Goal: Task Accomplishment & Management: Use online tool/utility

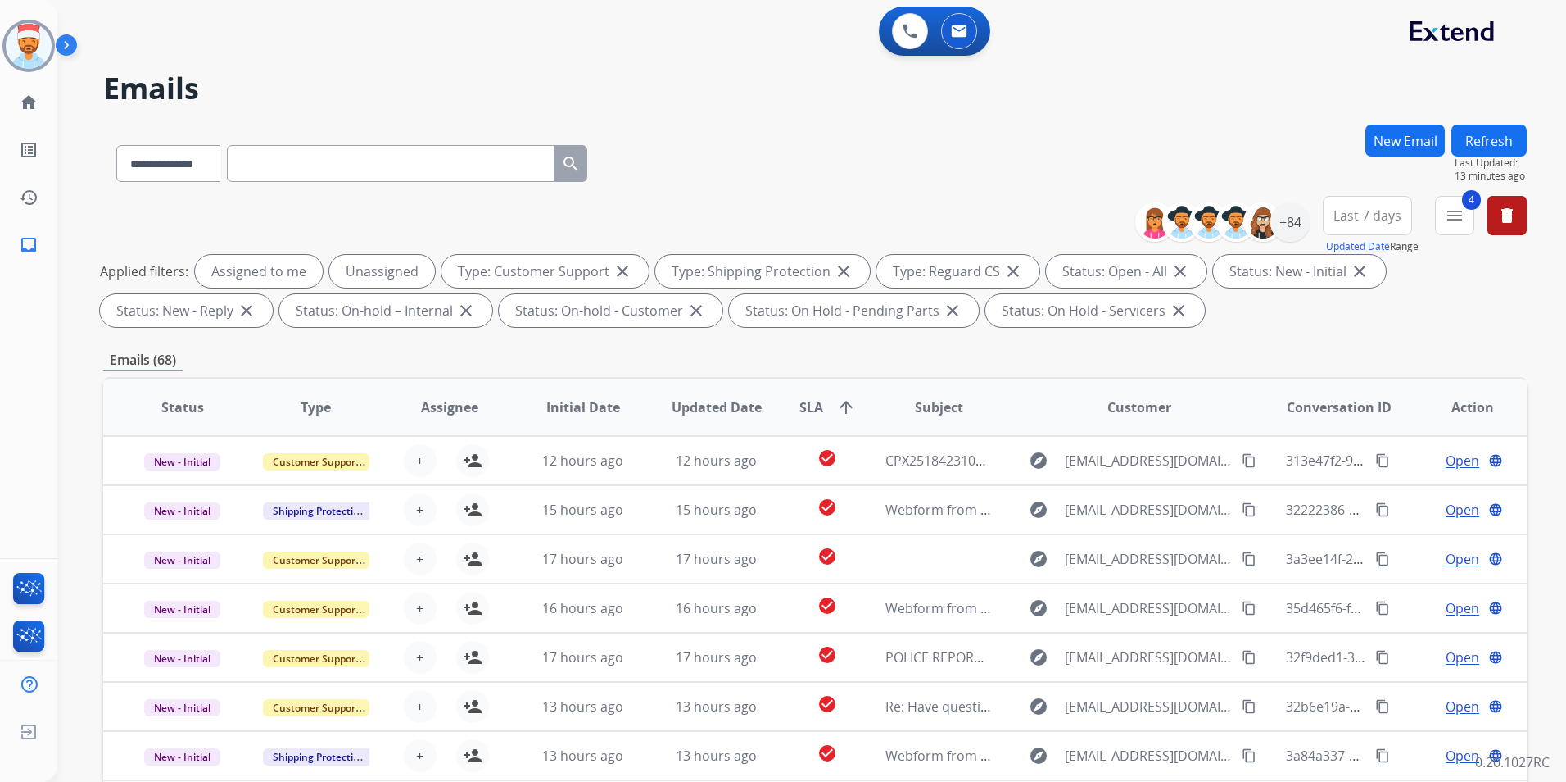
select select "**********"
click at [1289, 226] on div "+84" at bounding box center [1290, 221] width 39 height 39
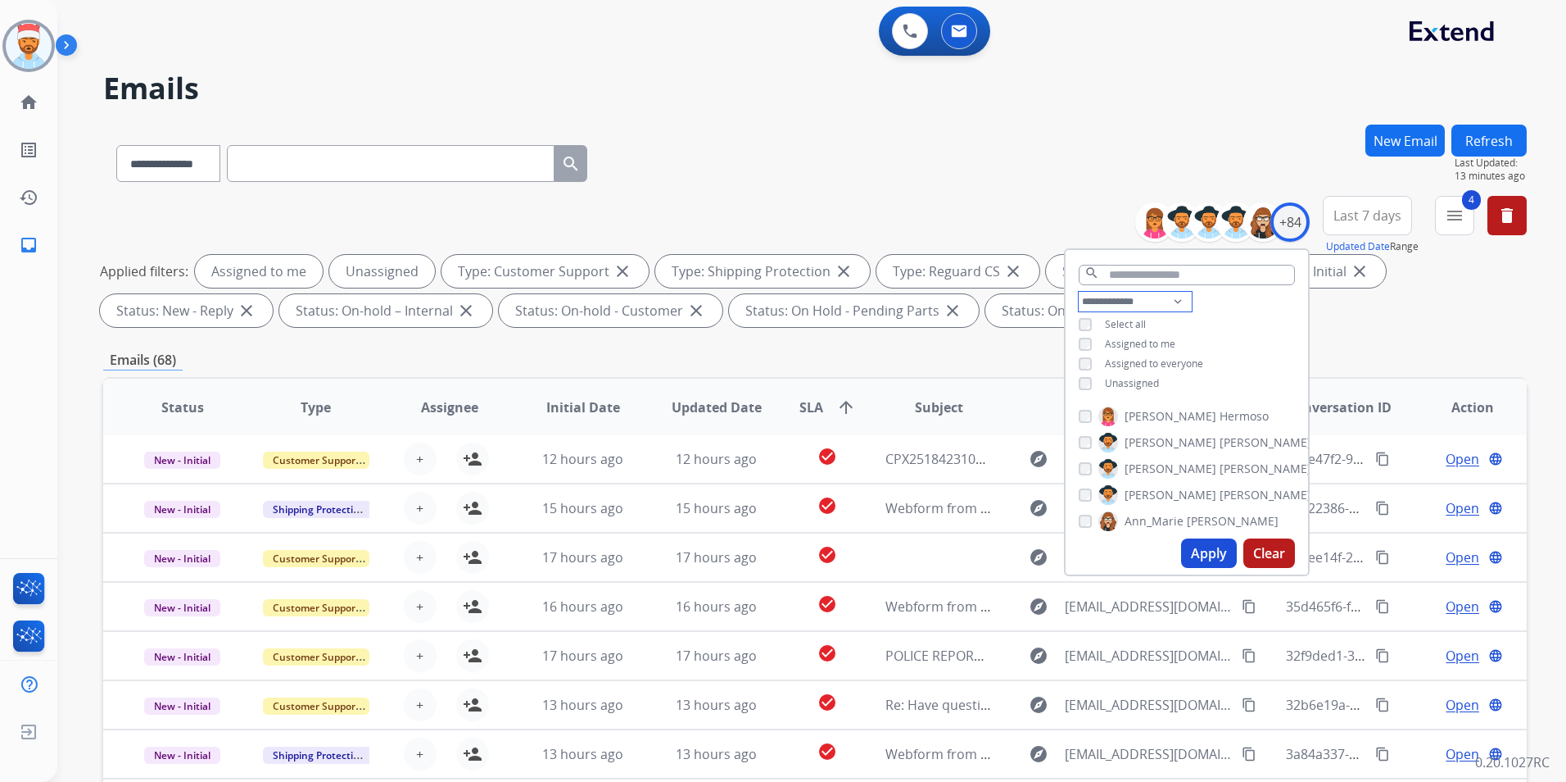
click at [1117, 298] on select "**********" at bounding box center [1135, 302] width 113 height 20
select select "**********"
click at [1079, 292] on select "**********" at bounding box center [1135, 302] width 113 height 20
drag, startPoint x: 1455, startPoint y: 301, endPoint x: 1481, endPoint y: 285, distance: 30.9
click at [1457, 301] on div "Applied filters: Unassigned Type: Customer Support close Type: Shipping Protect…" at bounding box center [812, 291] width 1424 height 72
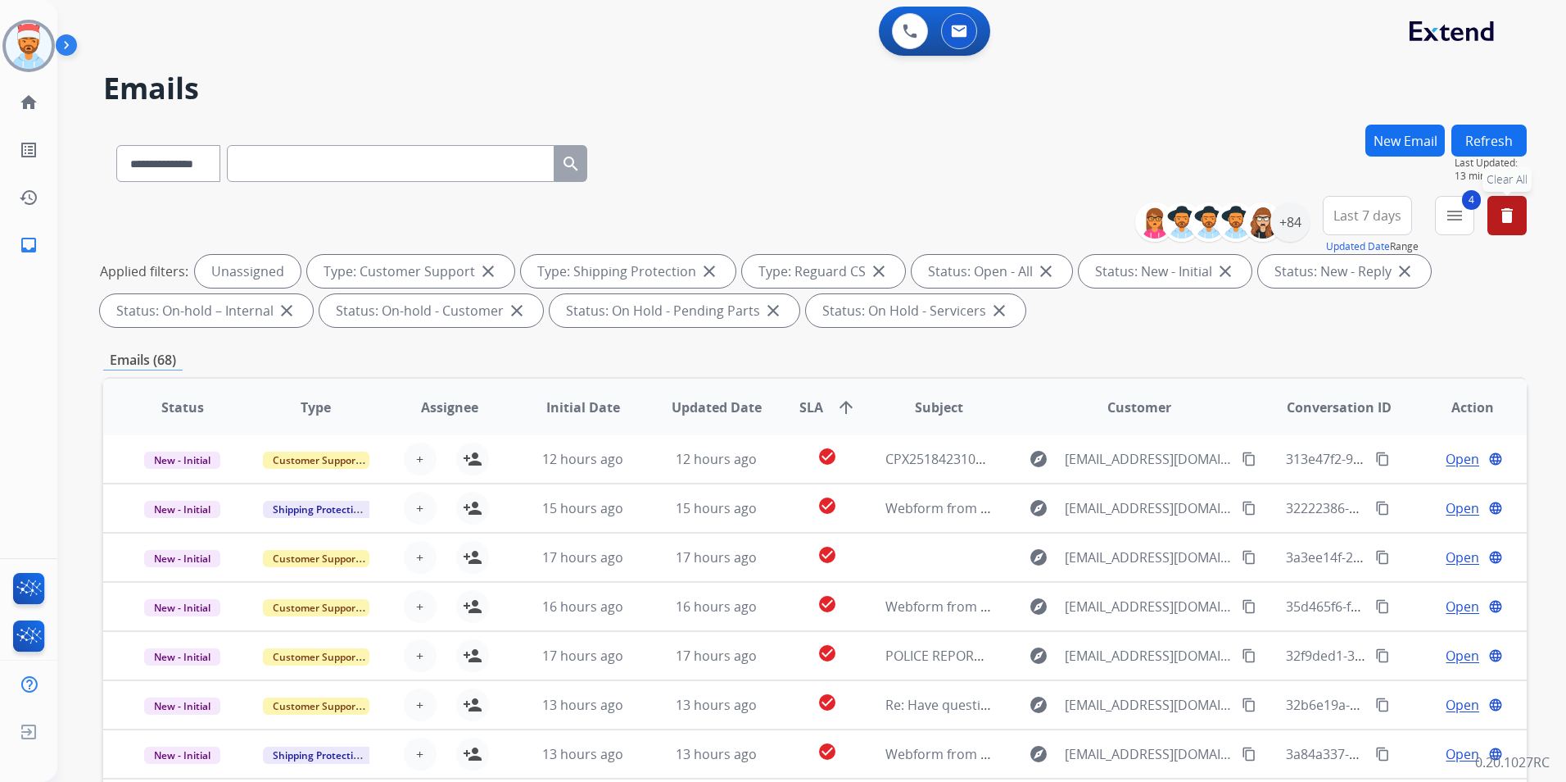
click at [1506, 224] on mat-icon "delete" at bounding box center [1508, 216] width 20 height 20
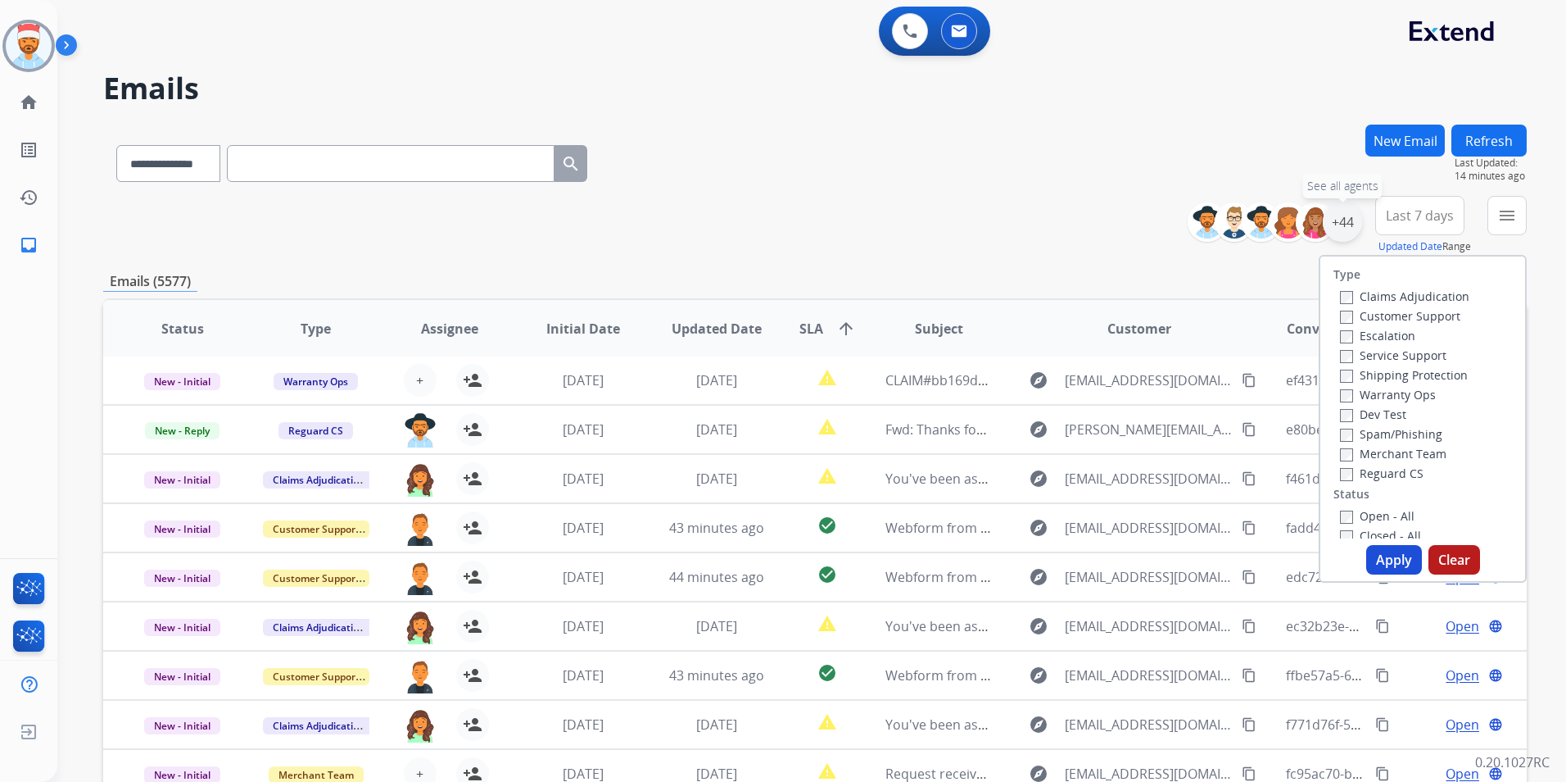
click at [1345, 219] on div "+44" at bounding box center [1342, 221] width 39 height 39
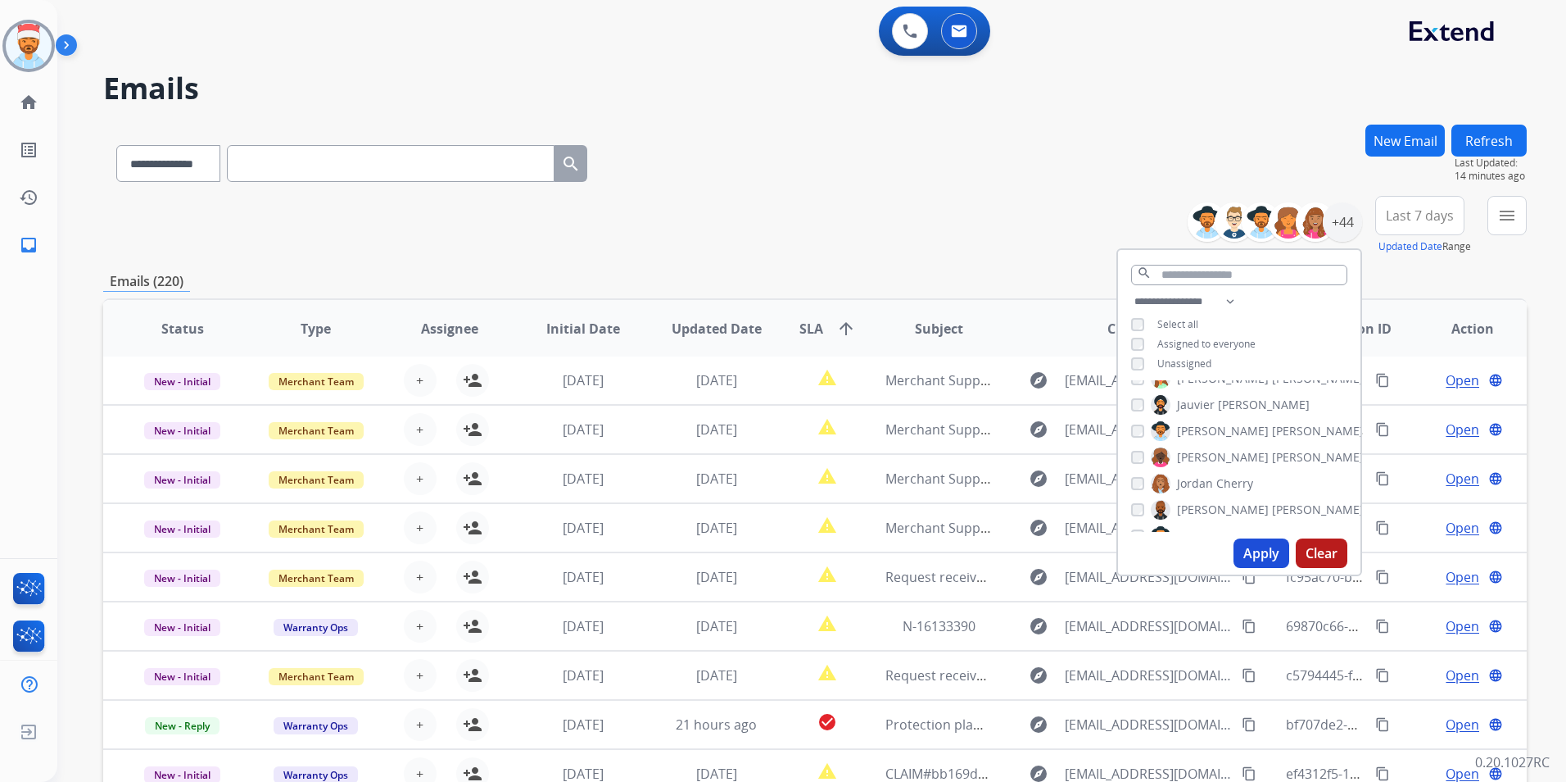
scroll to position [410, 0]
click at [1254, 551] on button "Apply" at bounding box center [1262, 552] width 56 height 29
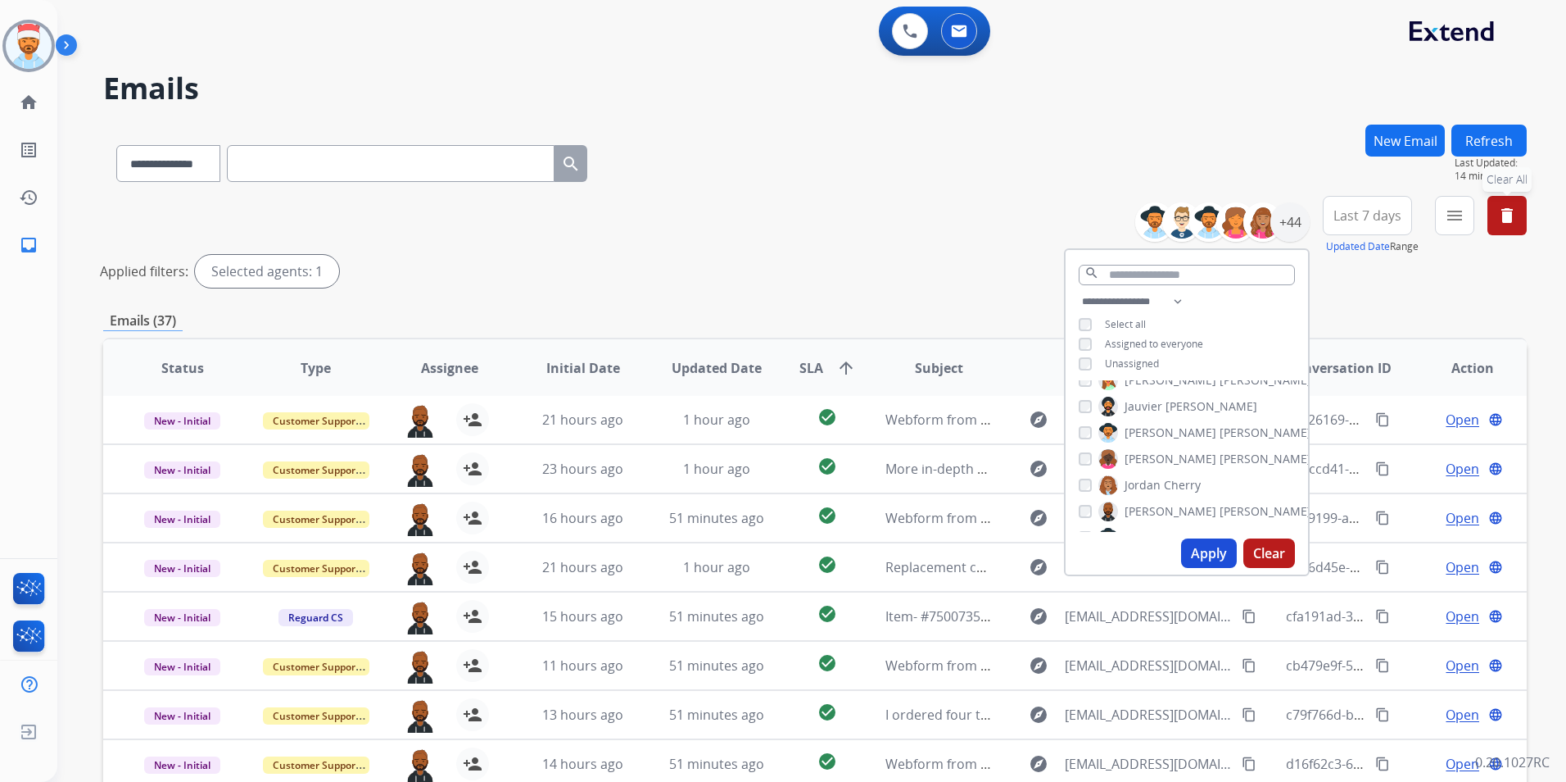
click at [748, 259] on div "Applied filters: Selected agents: 1" at bounding box center [812, 271] width 1424 height 33
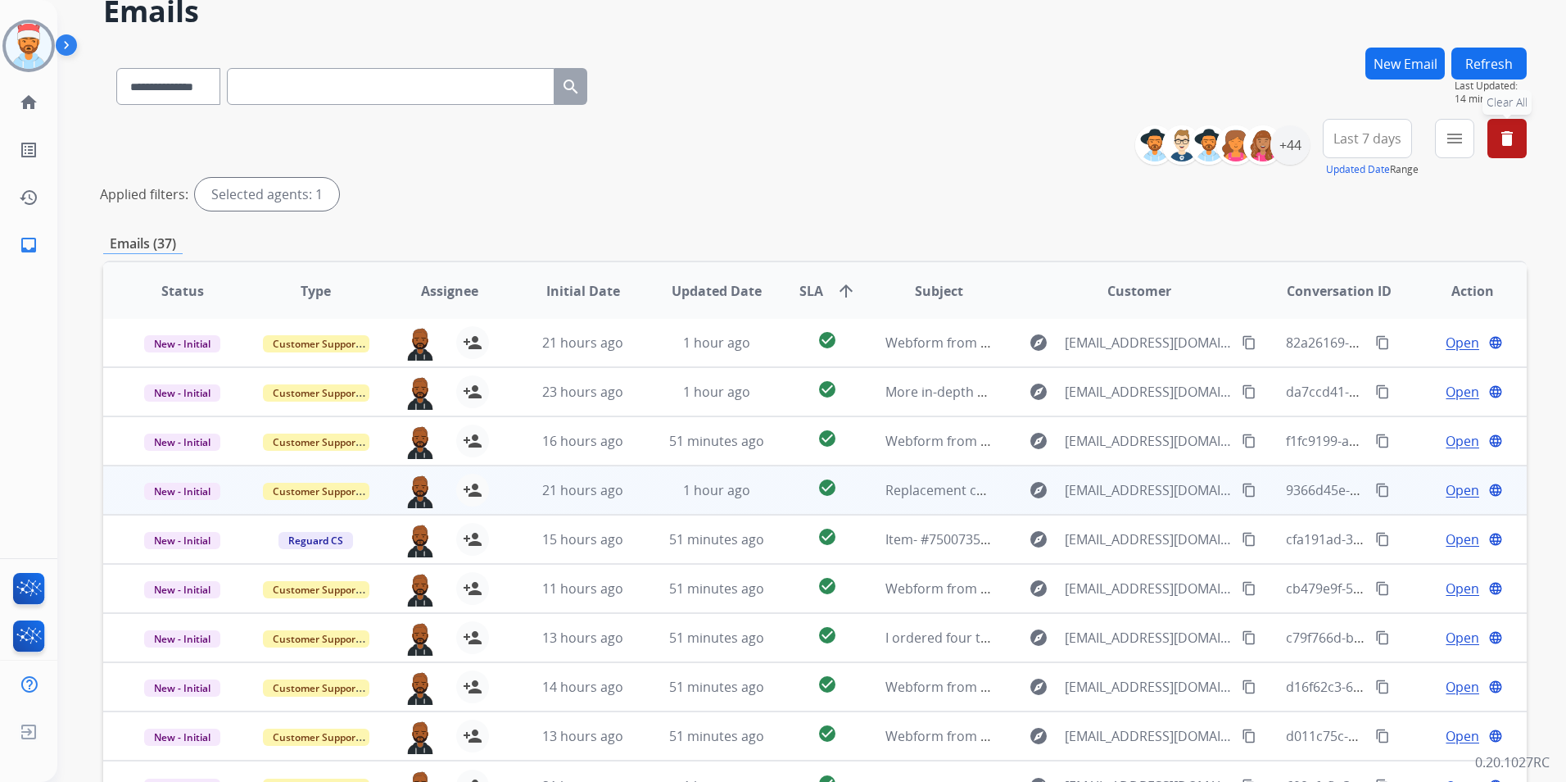
scroll to position [190, 0]
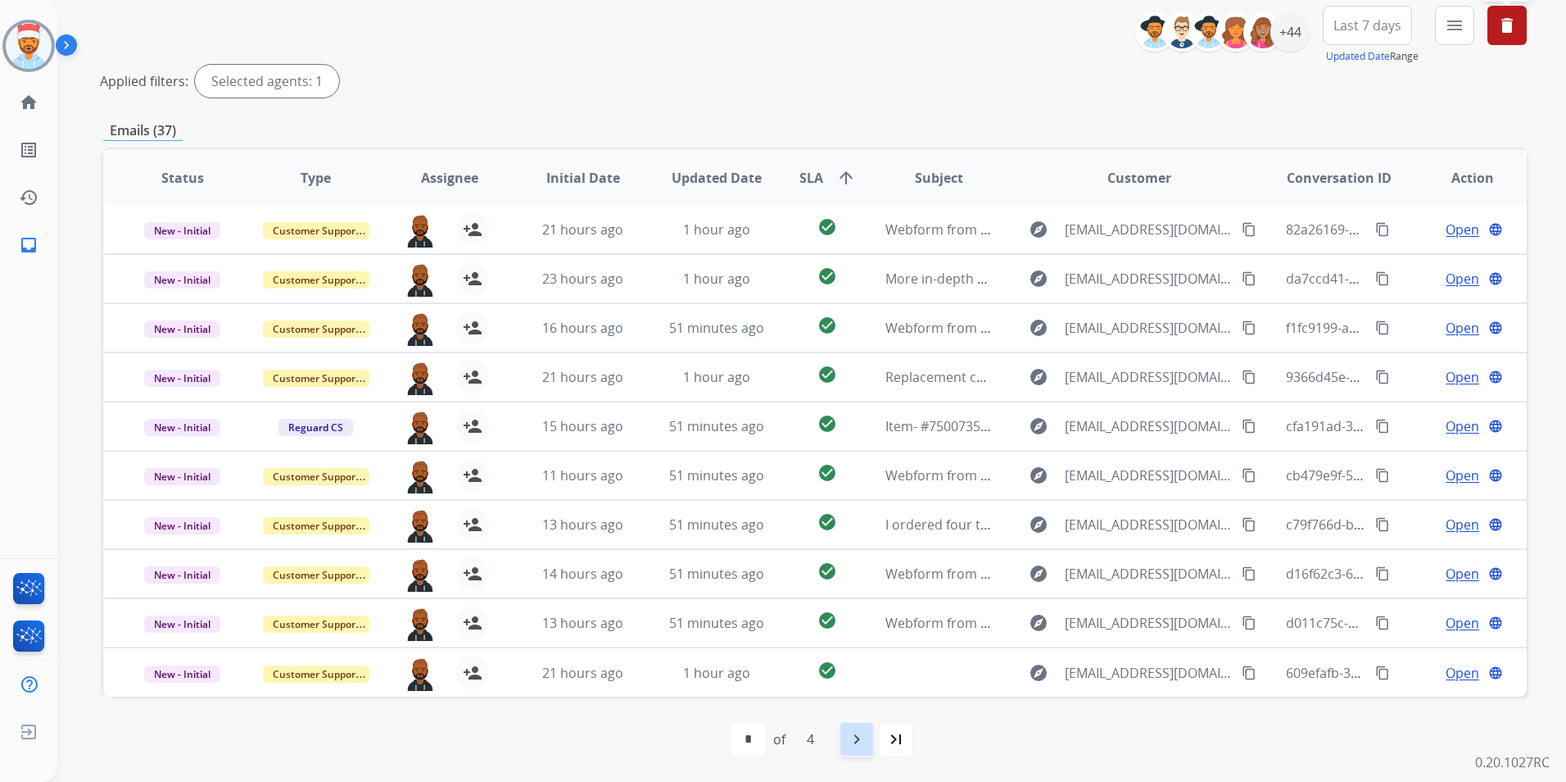
click at [853, 746] on mat-icon "navigate_next" at bounding box center [857, 739] width 20 height 20
click at [890, 745] on mat-icon "navigate_next" at bounding box center [893, 739] width 20 height 20
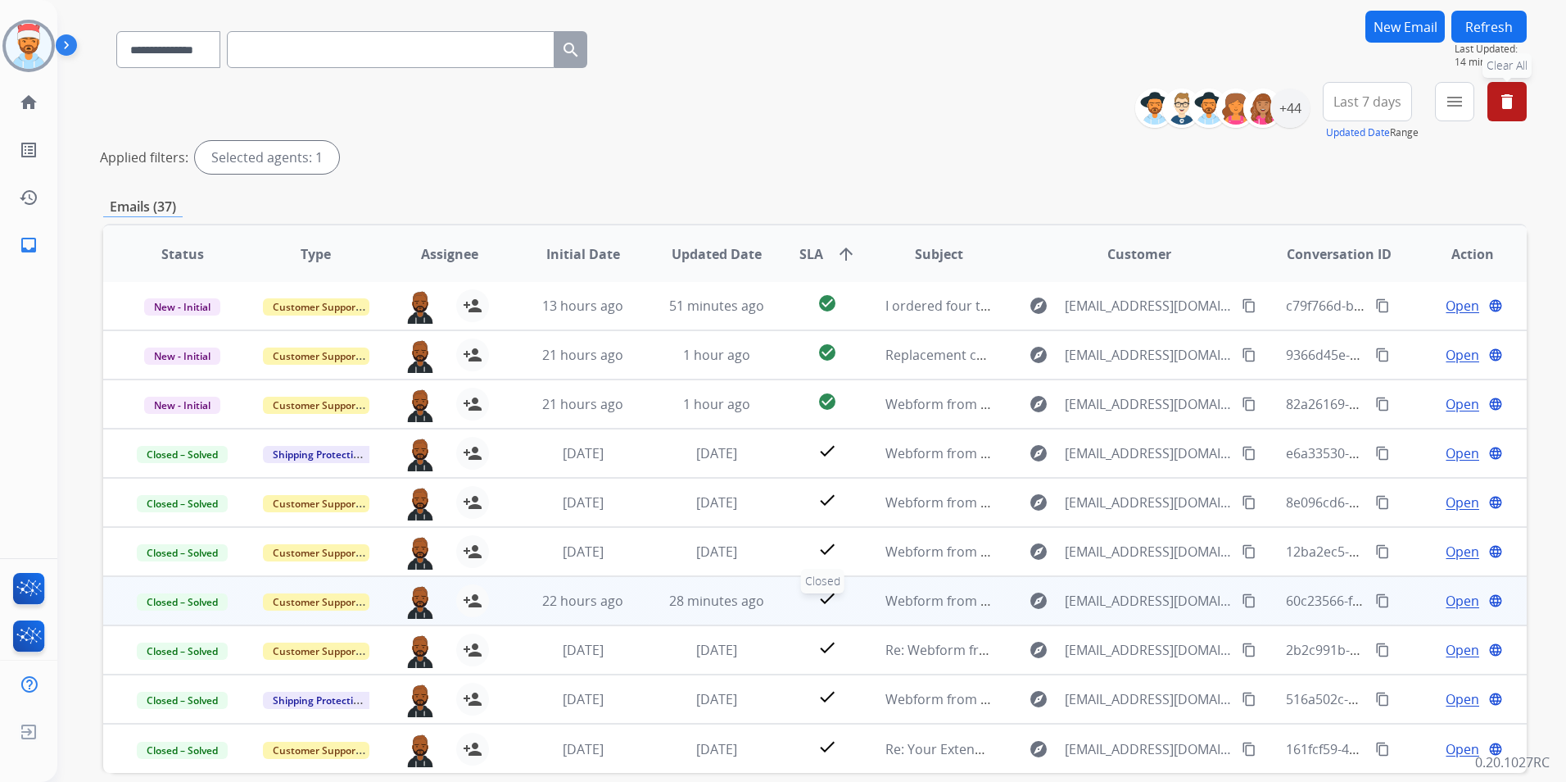
scroll to position [164, 0]
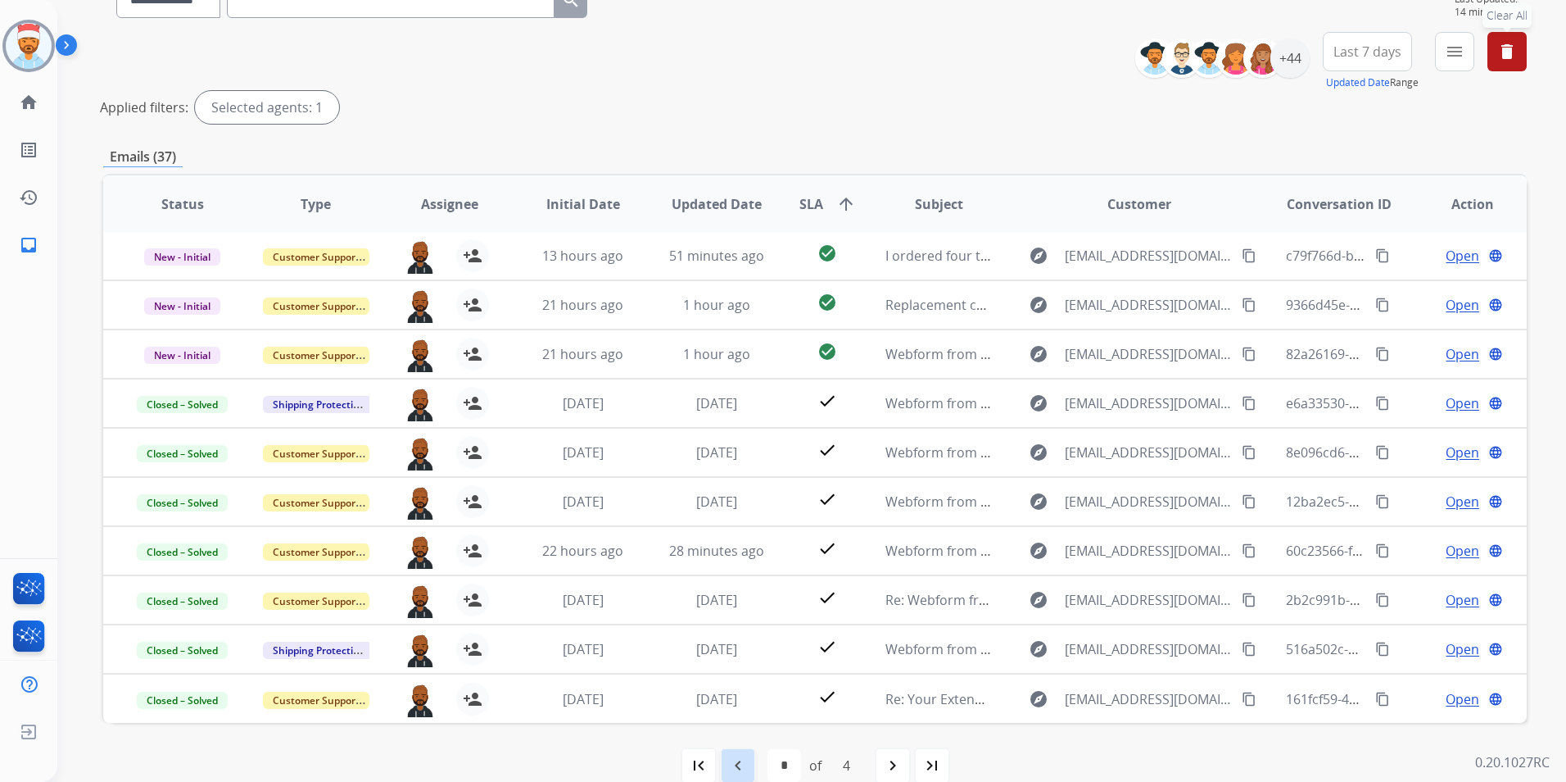
click at [746, 766] on mat-icon "navigate_before" at bounding box center [738, 765] width 20 height 20
select select "*"
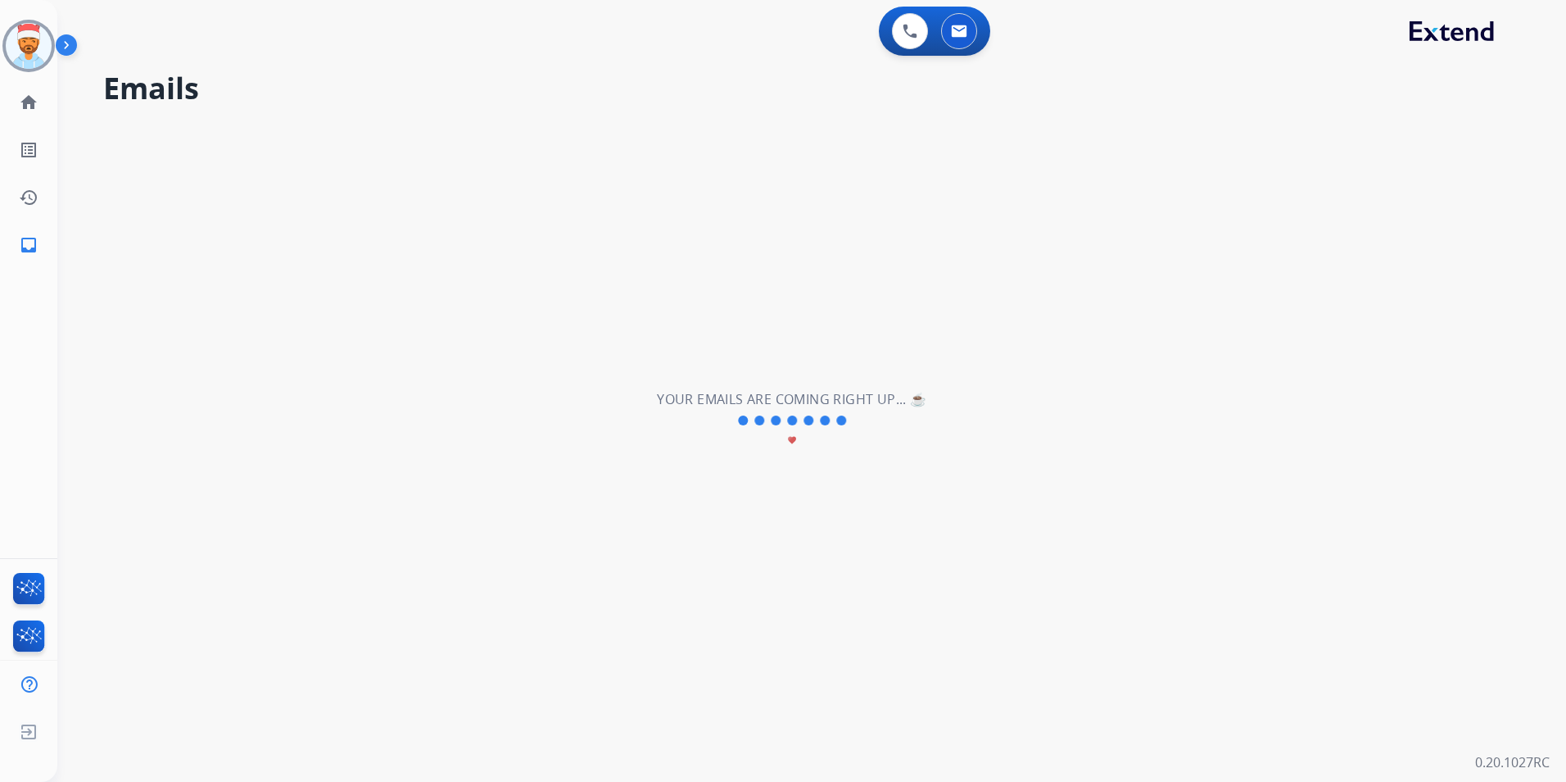
scroll to position [0, 0]
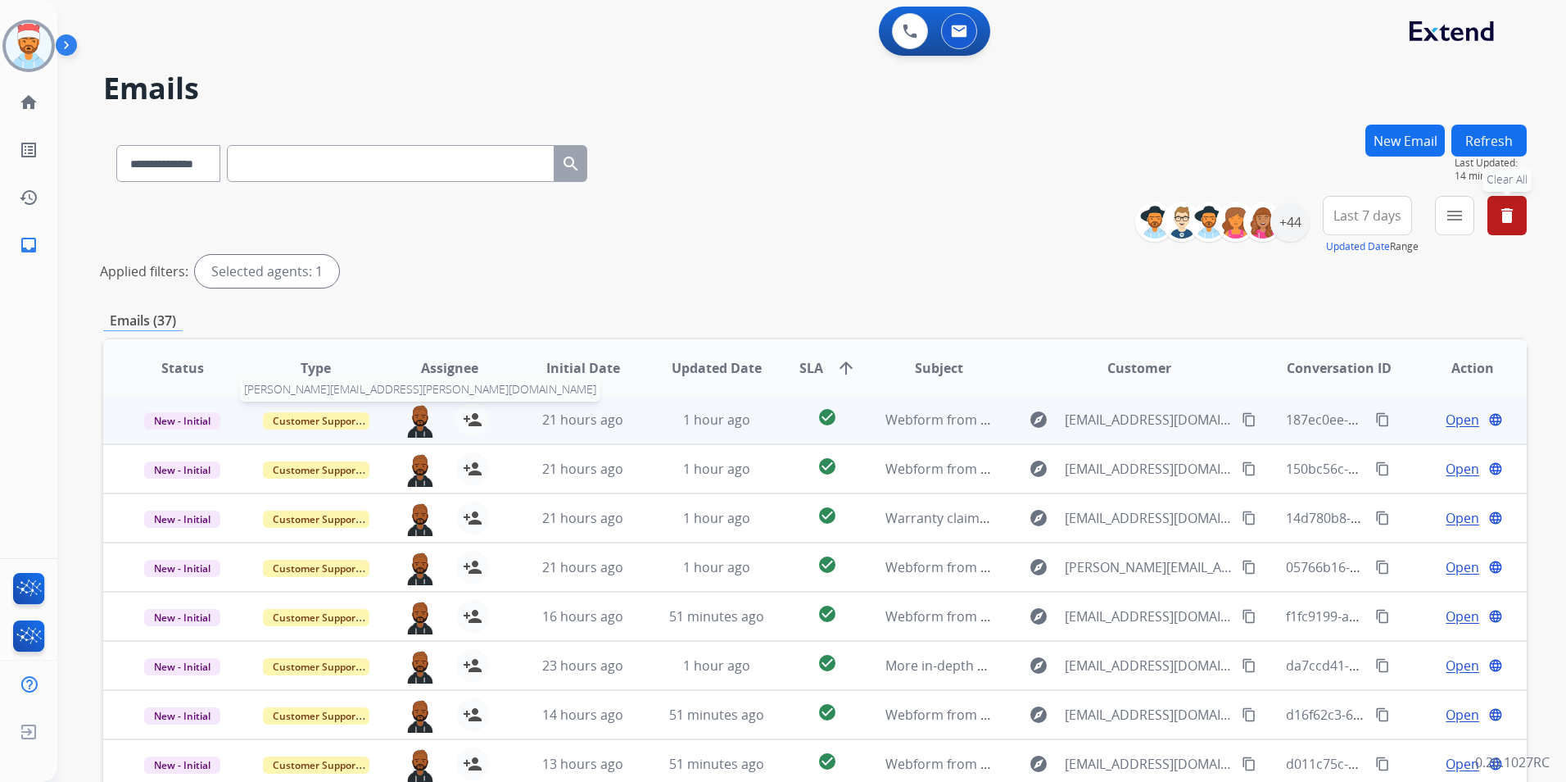
click at [418, 422] on img at bounding box center [420, 420] width 33 height 34
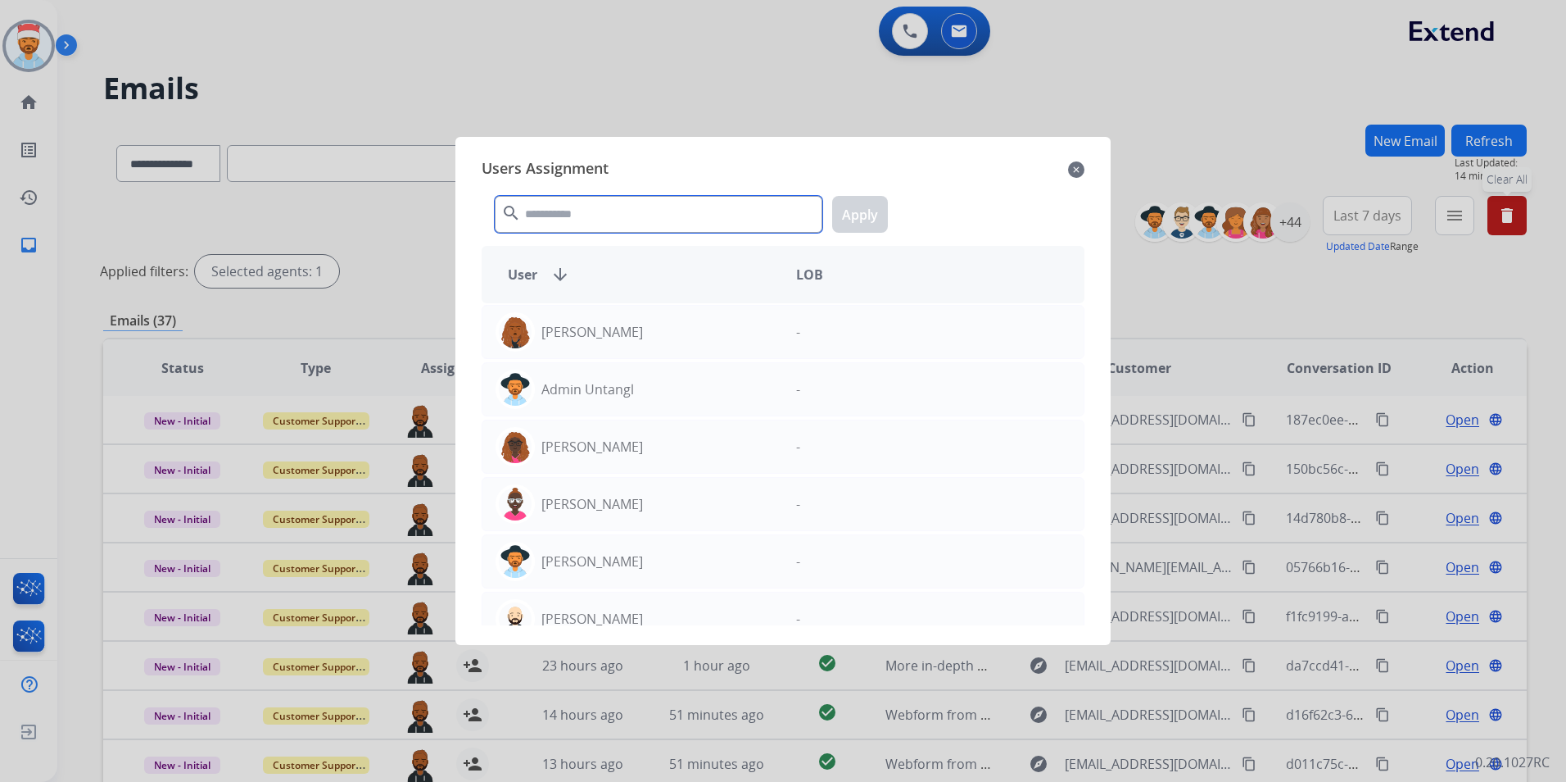
click at [577, 215] on input "text" at bounding box center [659, 214] width 328 height 37
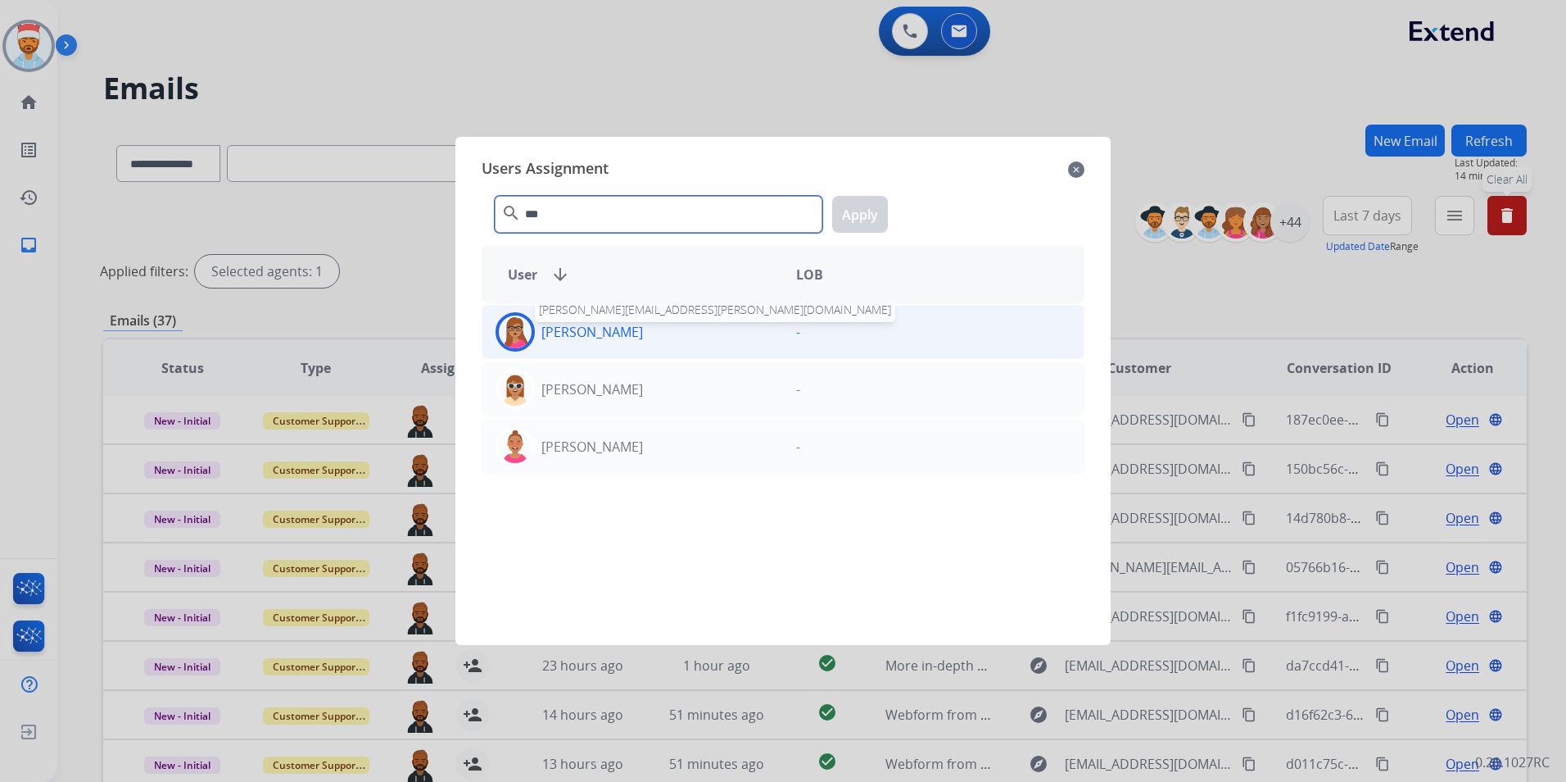
type input "***"
drag, startPoint x: 574, startPoint y: 337, endPoint x: 541, endPoint y: 365, distance: 44.2
click at [574, 338] on p "[PERSON_NAME]" at bounding box center [593, 332] width 102 height 20
click at [861, 220] on button "Apply" at bounding box center [860, 214] width 56 height 37
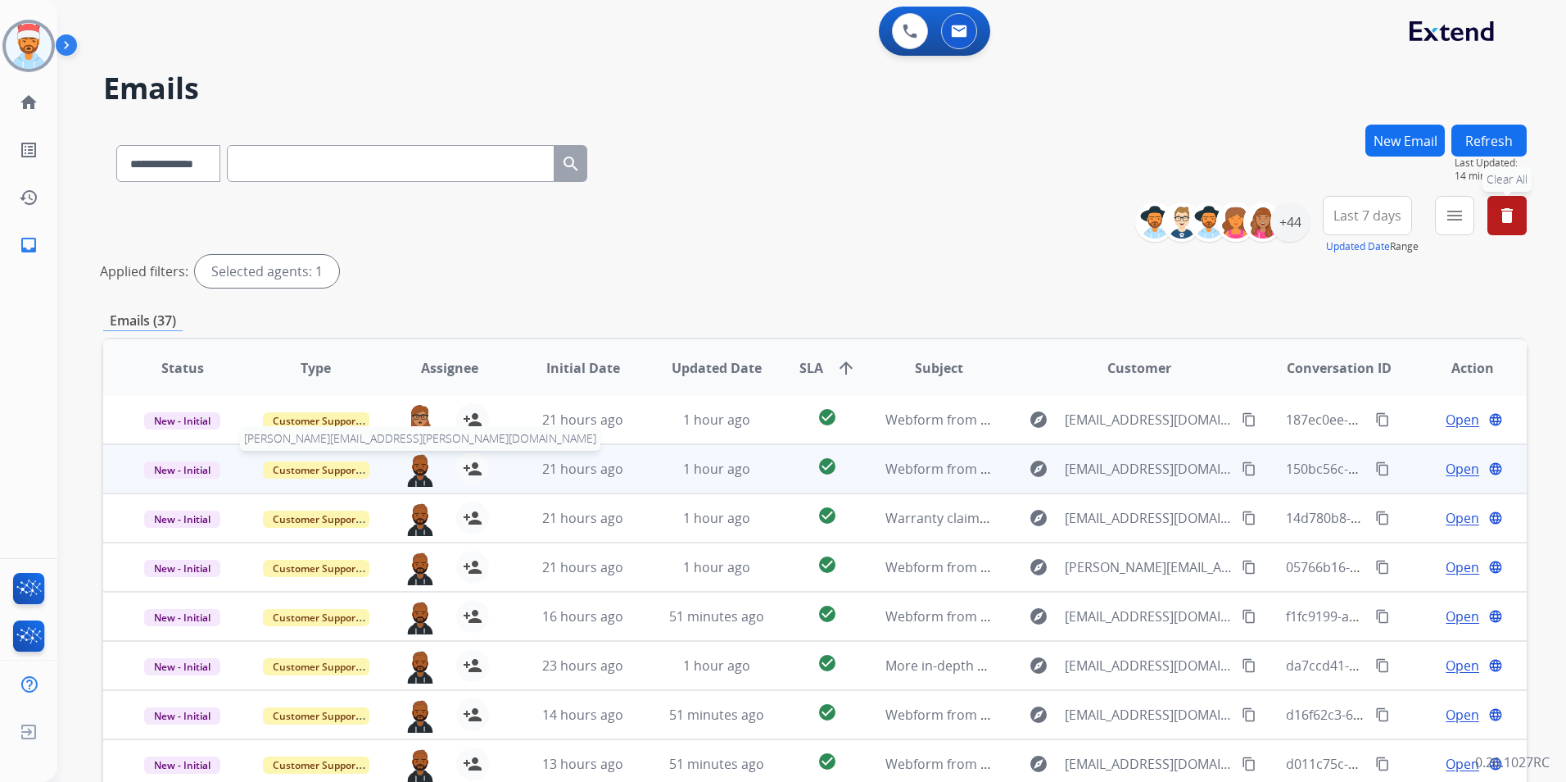
click at [410, 472] on img at bounding box center [420, 469] width 33 height 34
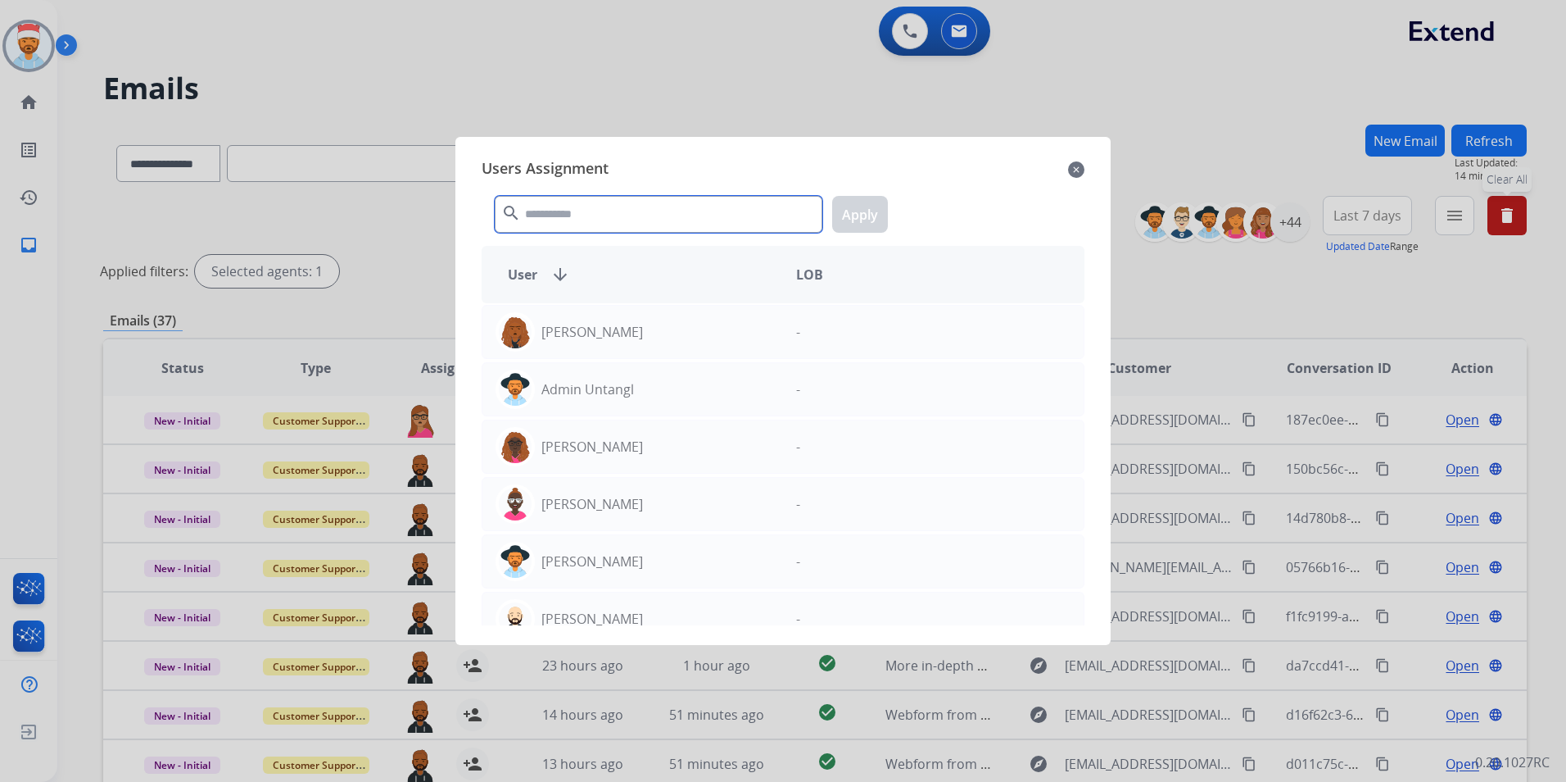
drag, startPoint x: 616, startPoint y: 202, endPoint x: 622, endPoint y: 217, distance: 16.6
click at [619, 209] on input "text" at bounding box center [659, 214] width 328 height 37
type input "*"
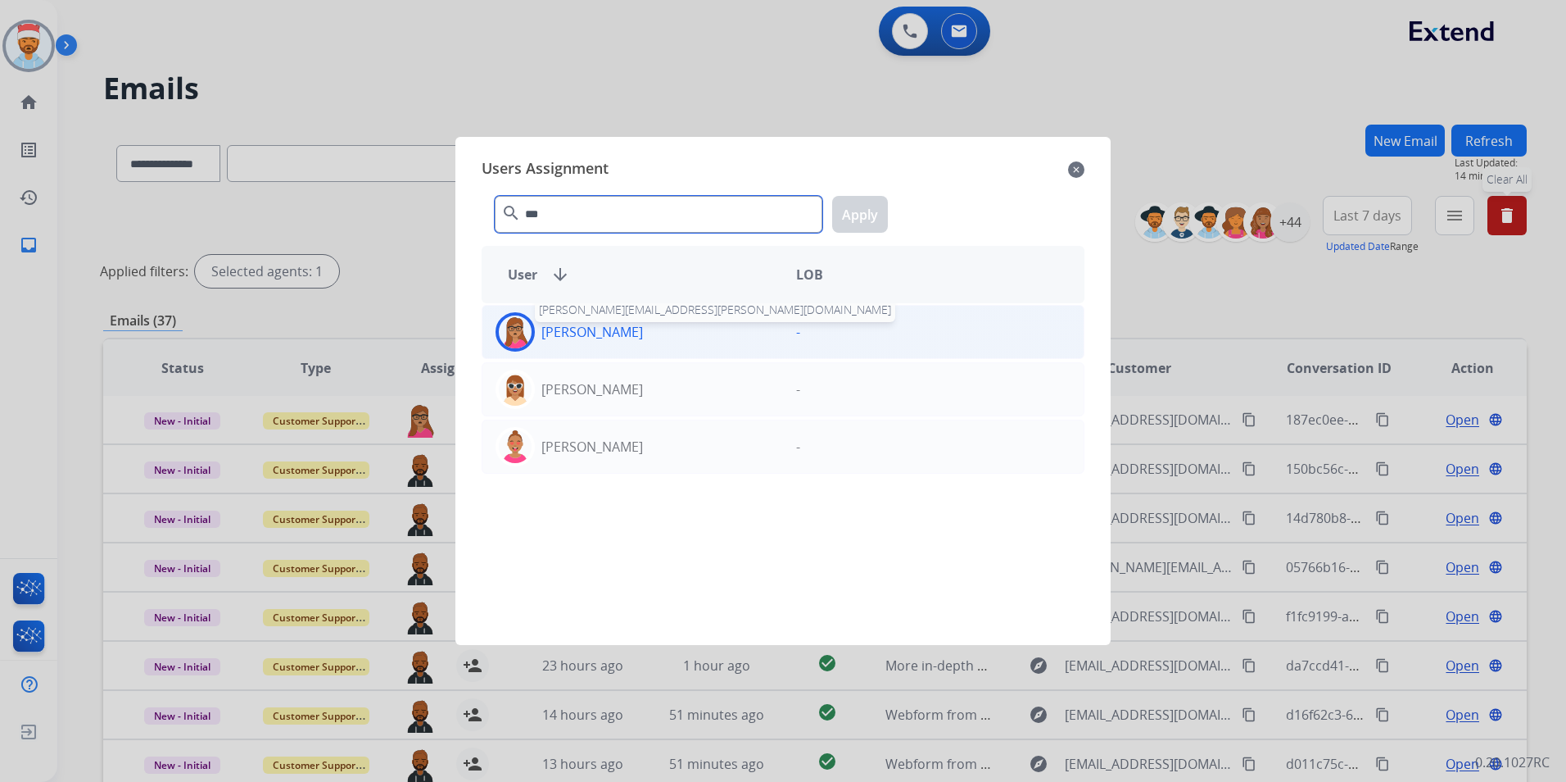
type input "***"
click at [590, 338] on p "[PERSON_NAME]" at bounding box center [593, 332] width 102 height 20
click at [845, 215] on button "Apply" at bounding box center [860, 214] width 56 height 37
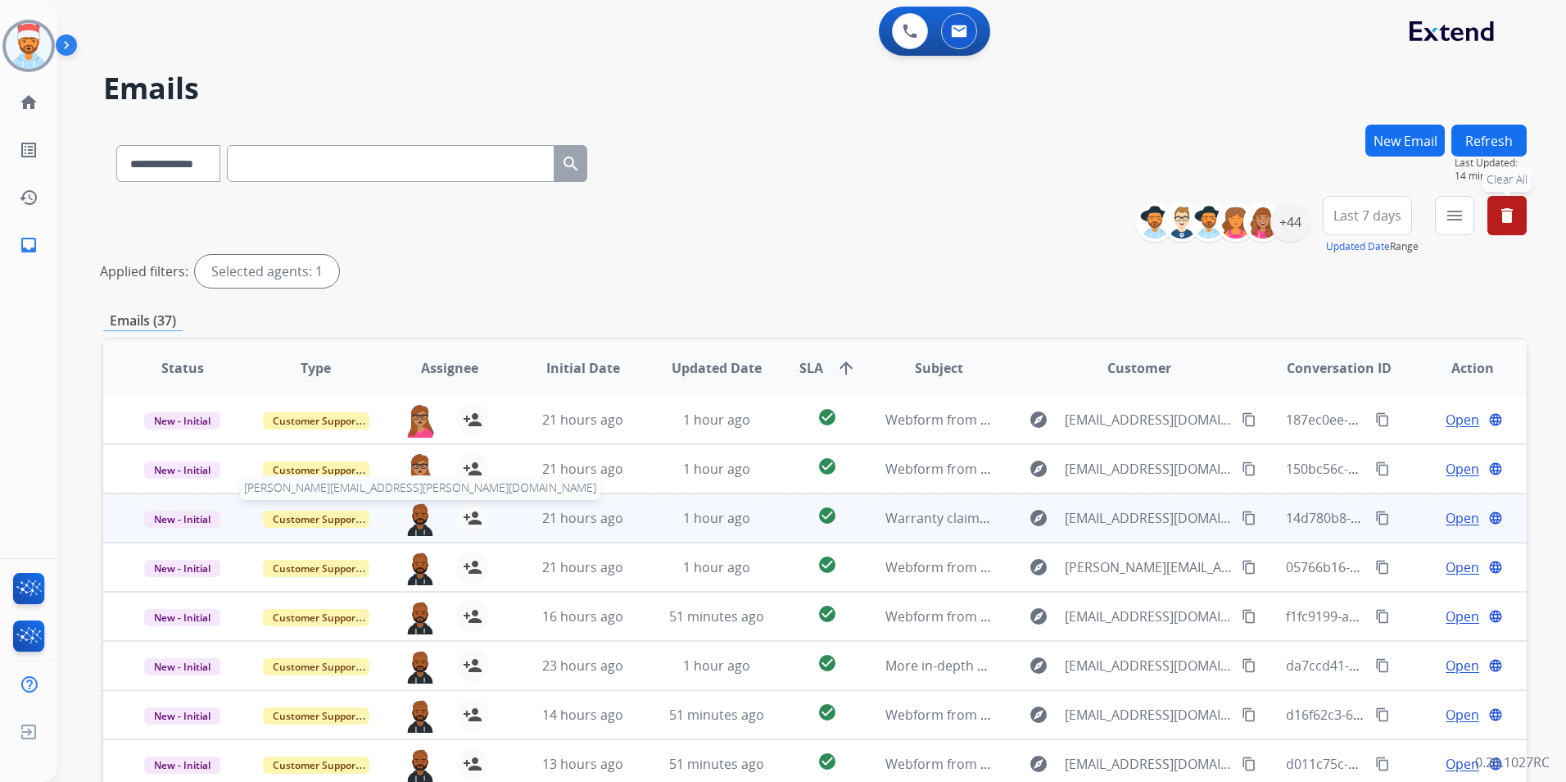
click at [419, 521] on img at bounding box center [420, 518] width 33 height 34
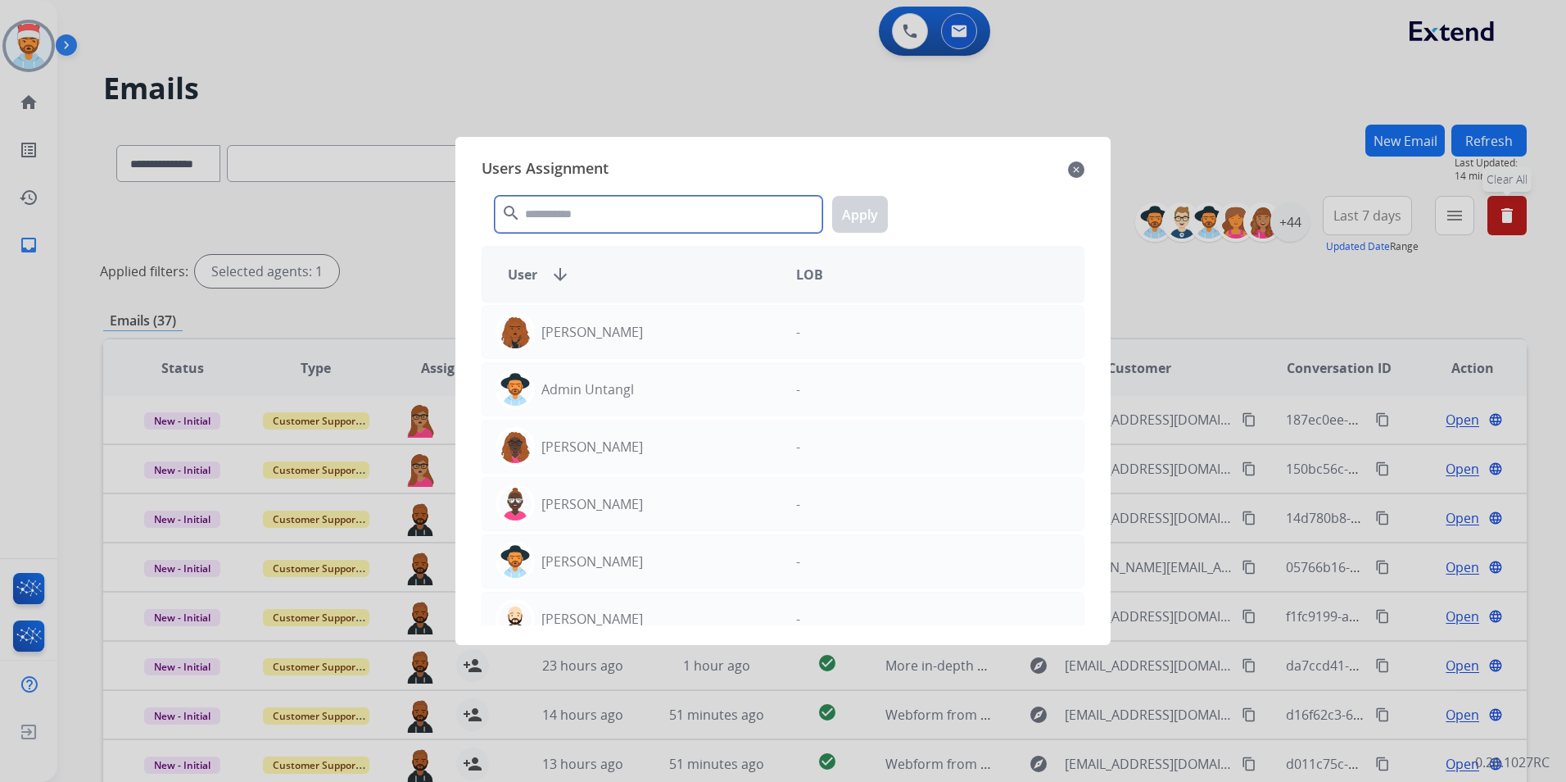
drag, startPoint x: 610, startPoint y: 213, endPoint x: 621, endPoint y: 215, distance: 10.8
click at [611, 213] on input "text" at bounding box center [659, 214] width 328 height 37
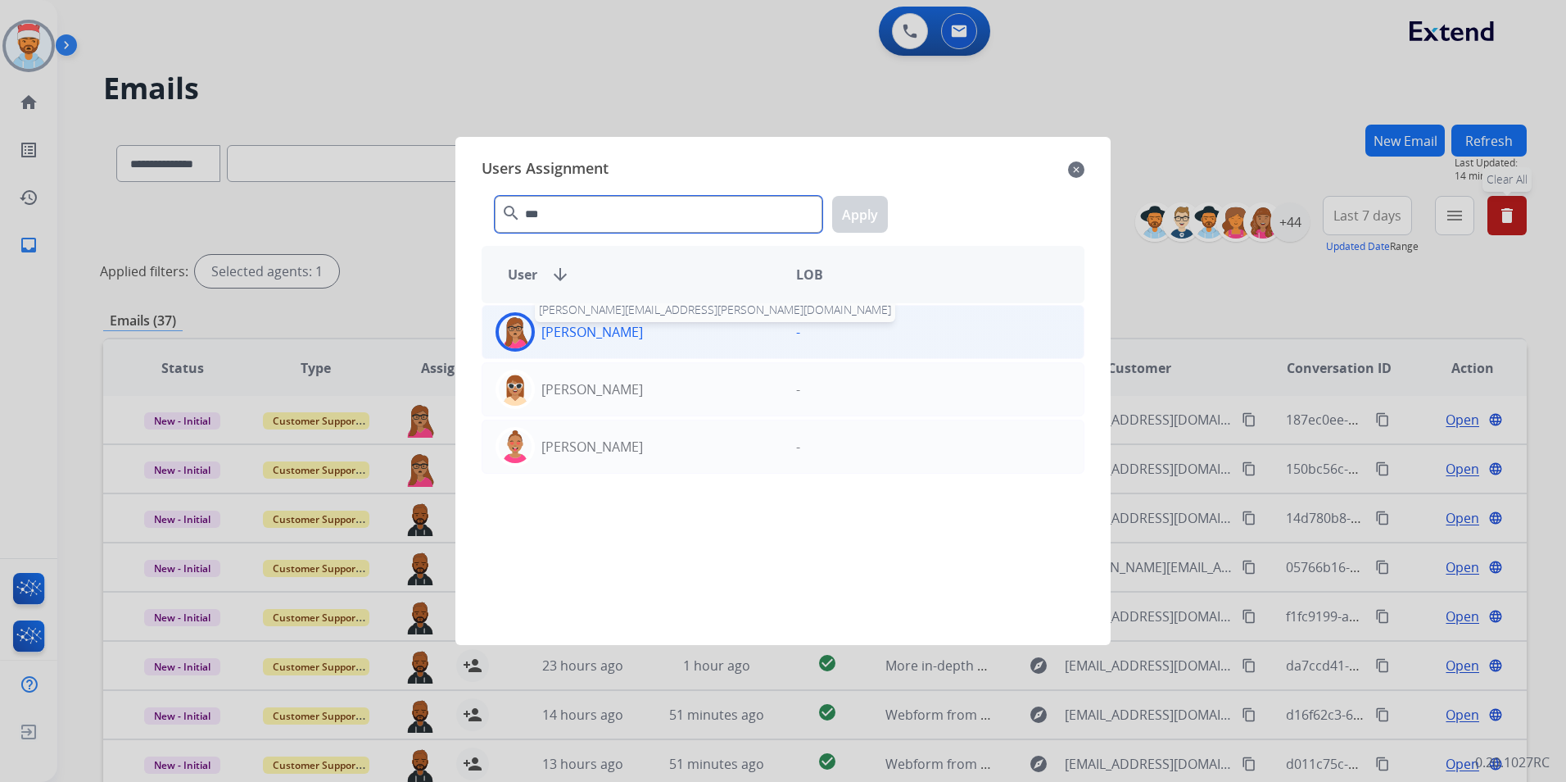
type input "***"
click at [576, 326] on p "[PERSON_NAME]" at bounding box center [593, 332] width 102 height 20
click at [861, 218] on button "Apply" at bounding box center [860, 214] width 56 height 37
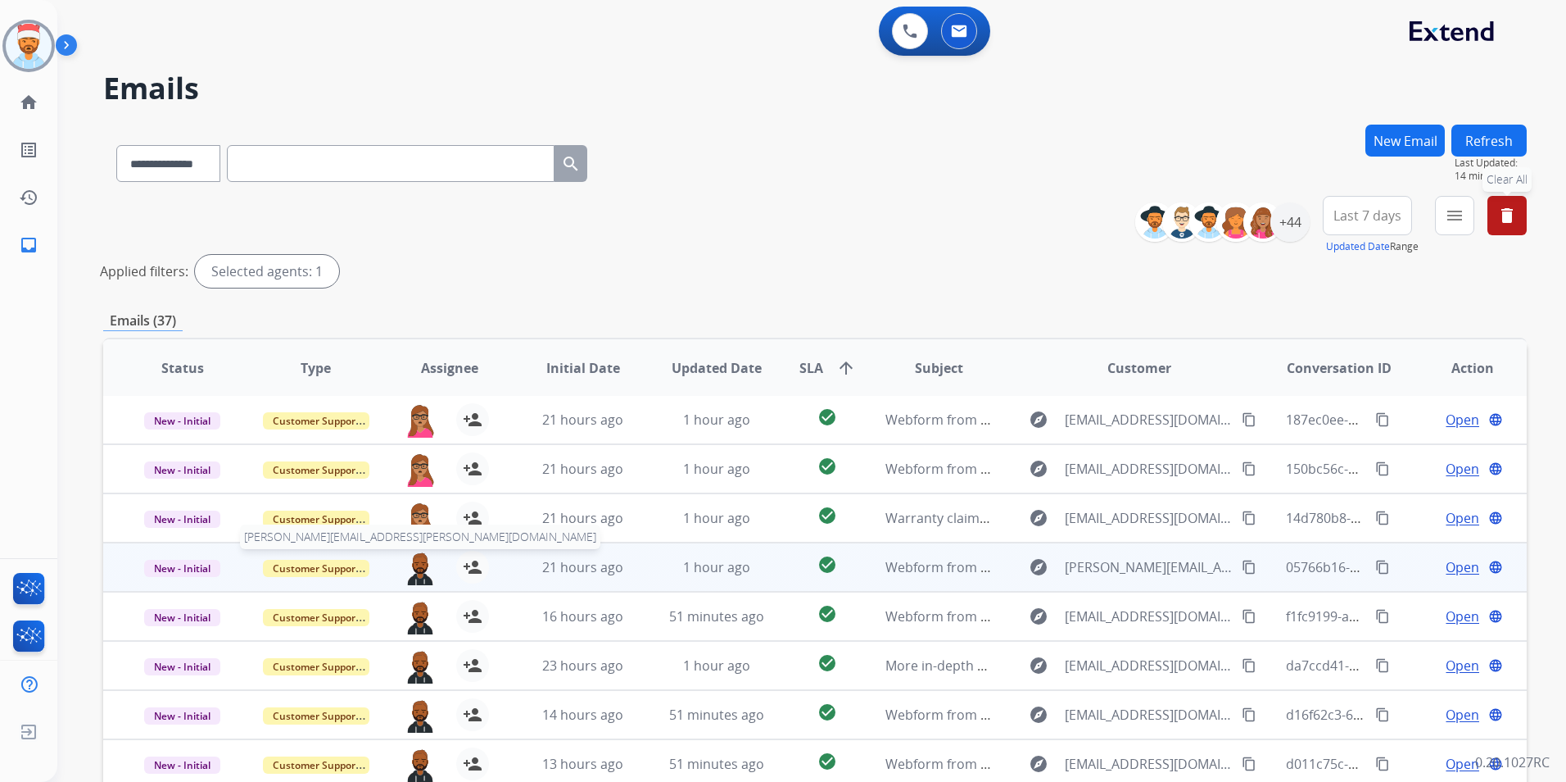
click at [416, 563] on img at bounding box center [420, 568] width 33 height 34
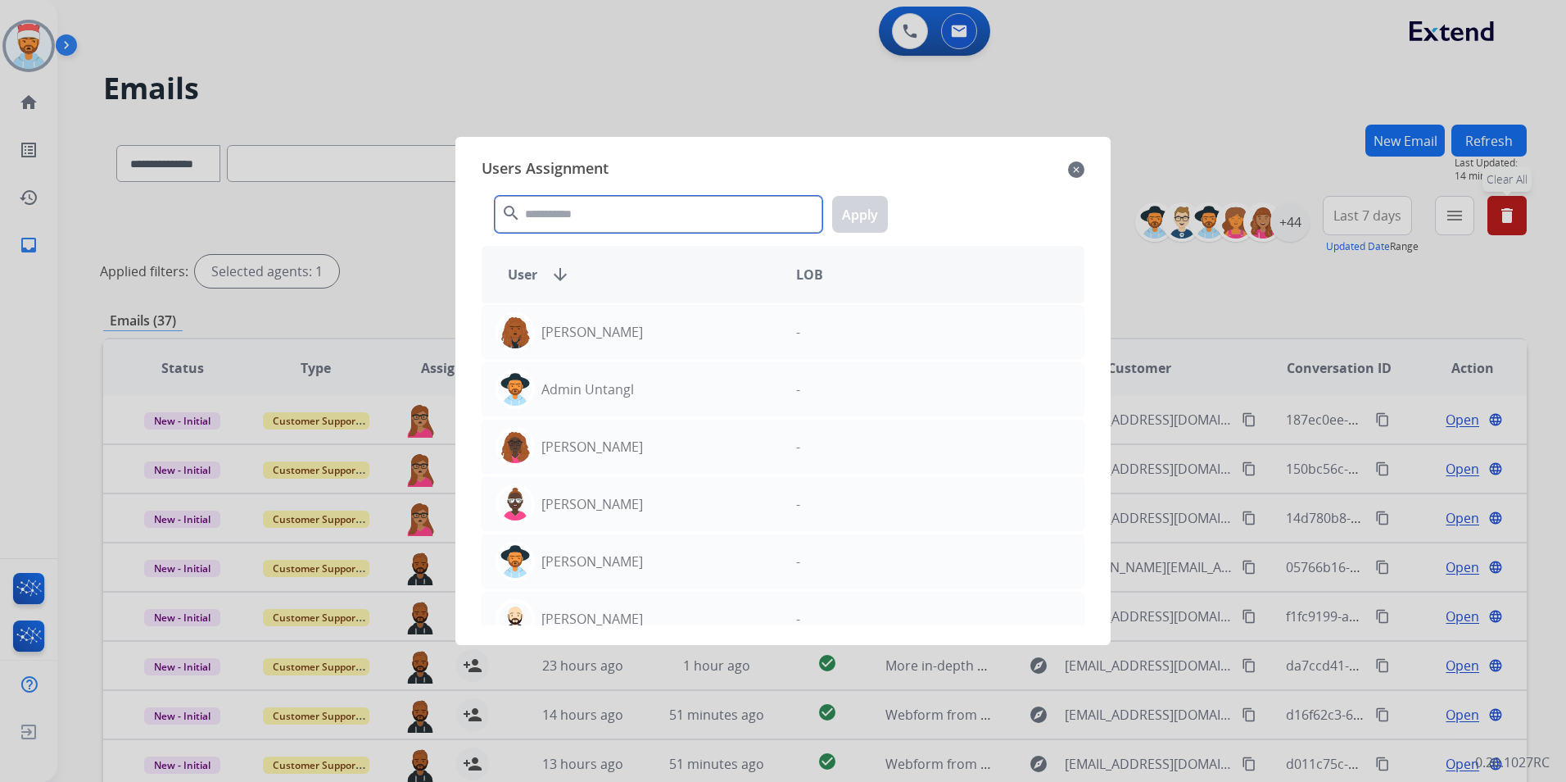
click at [613, 220] on input "text" at bounding box center [659, 214] width 328 height 37
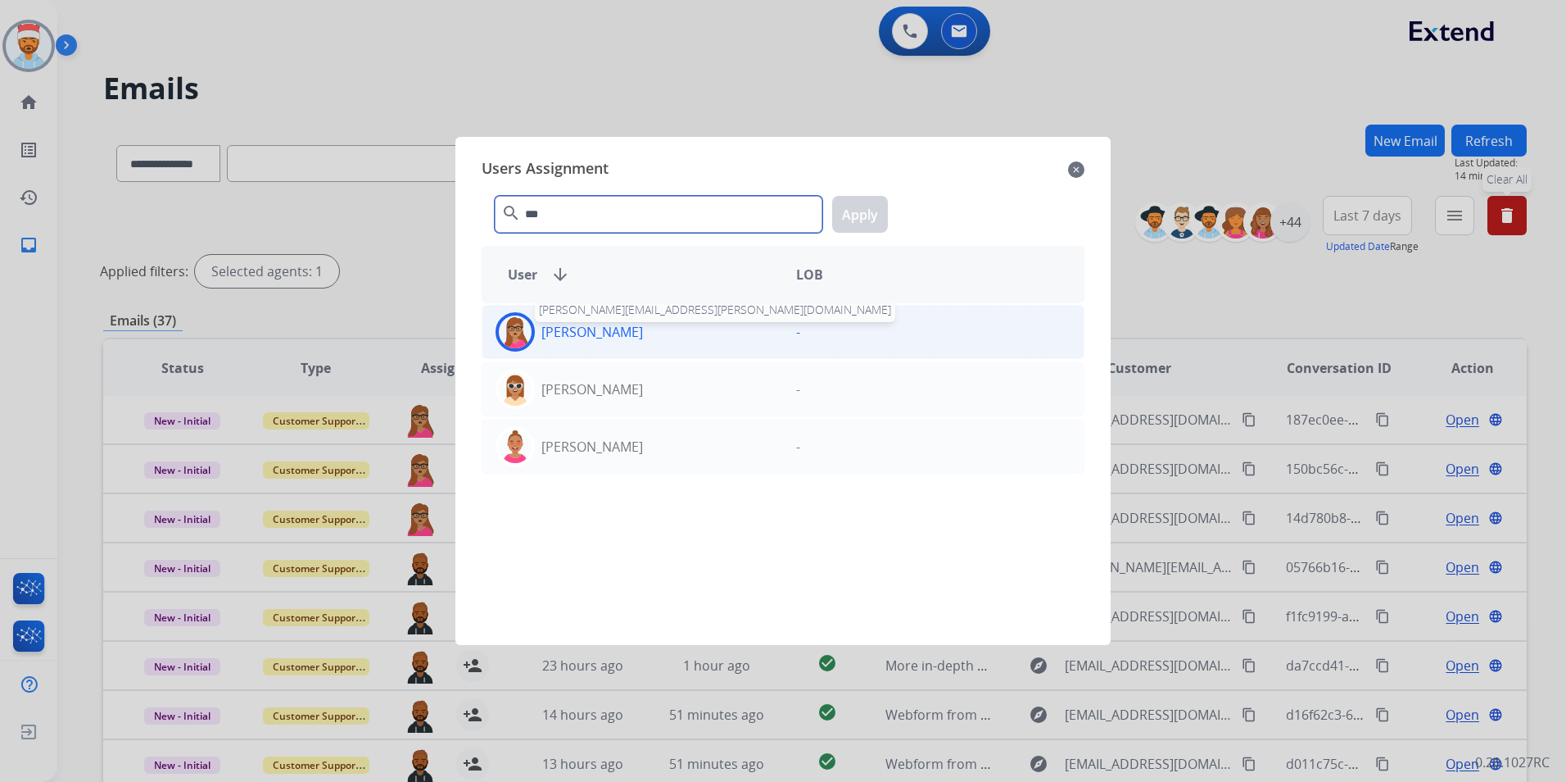
type input "***"
click at [595, 332] on p "[PERSON_NAME]" at bounding box center [593, 332] width 102 height 20
drag, startPoint x: 849, startPoint y: 217, endPoint x: 833, endPoint y: 261, distance: 46.1
click at [847, 217] on button "Apply" at bounding box center [860, 214] width 56 height 37
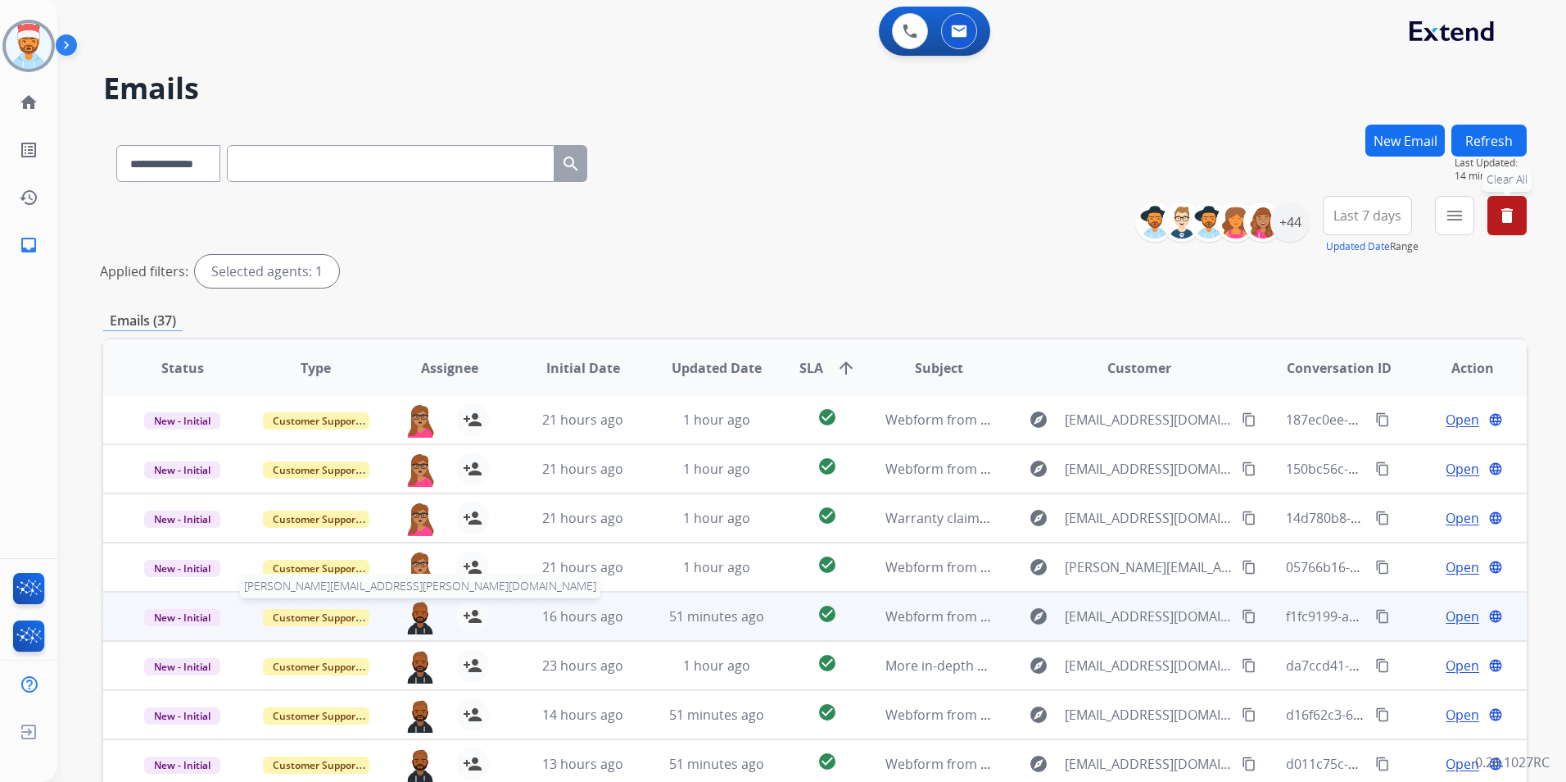
click at [408, 625] on img at bounding box center [420, 617] width 33 height 34
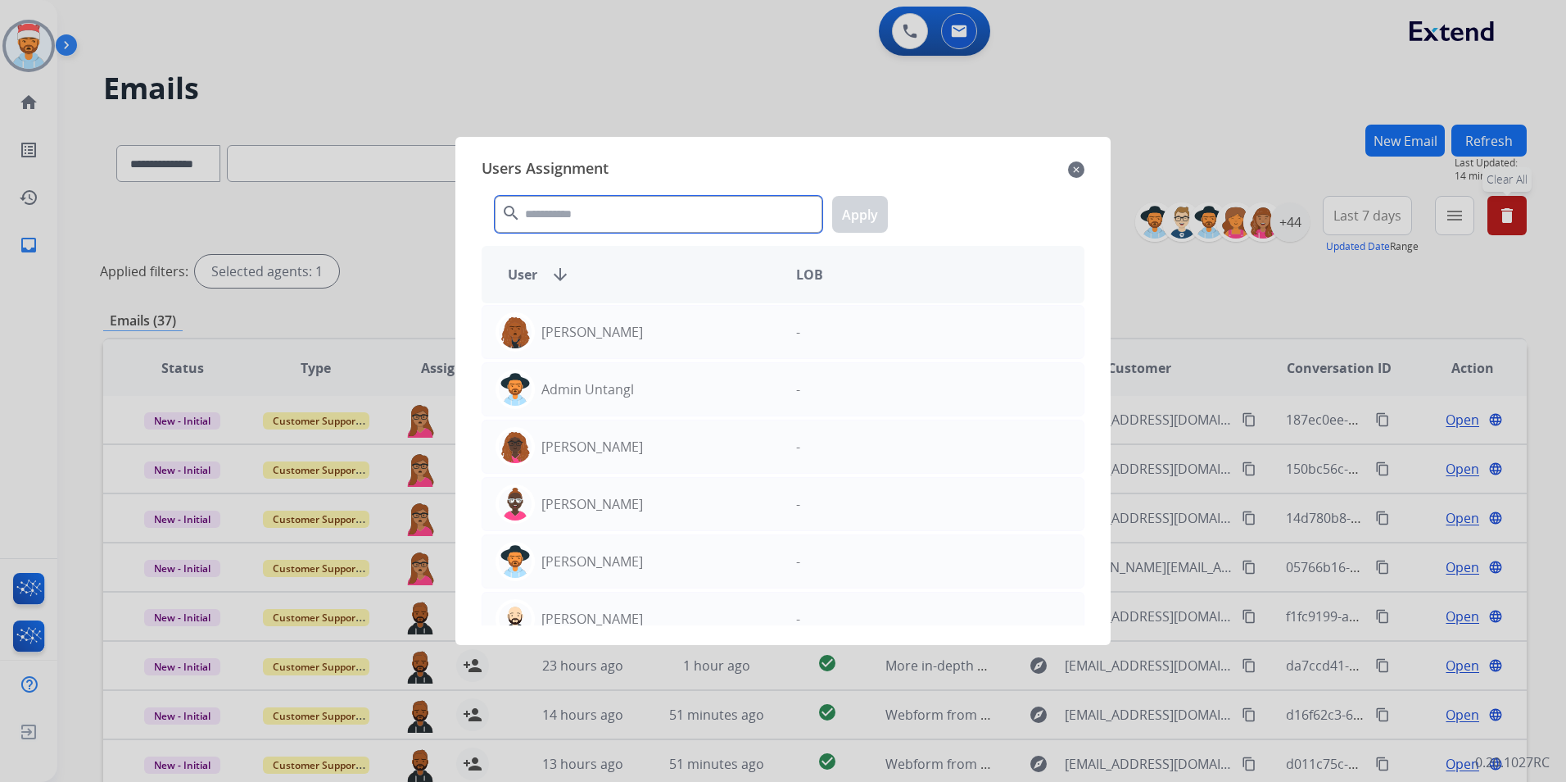
click at [660, 220] on input "text" at bounding box center [659, 214] width 328 height 37
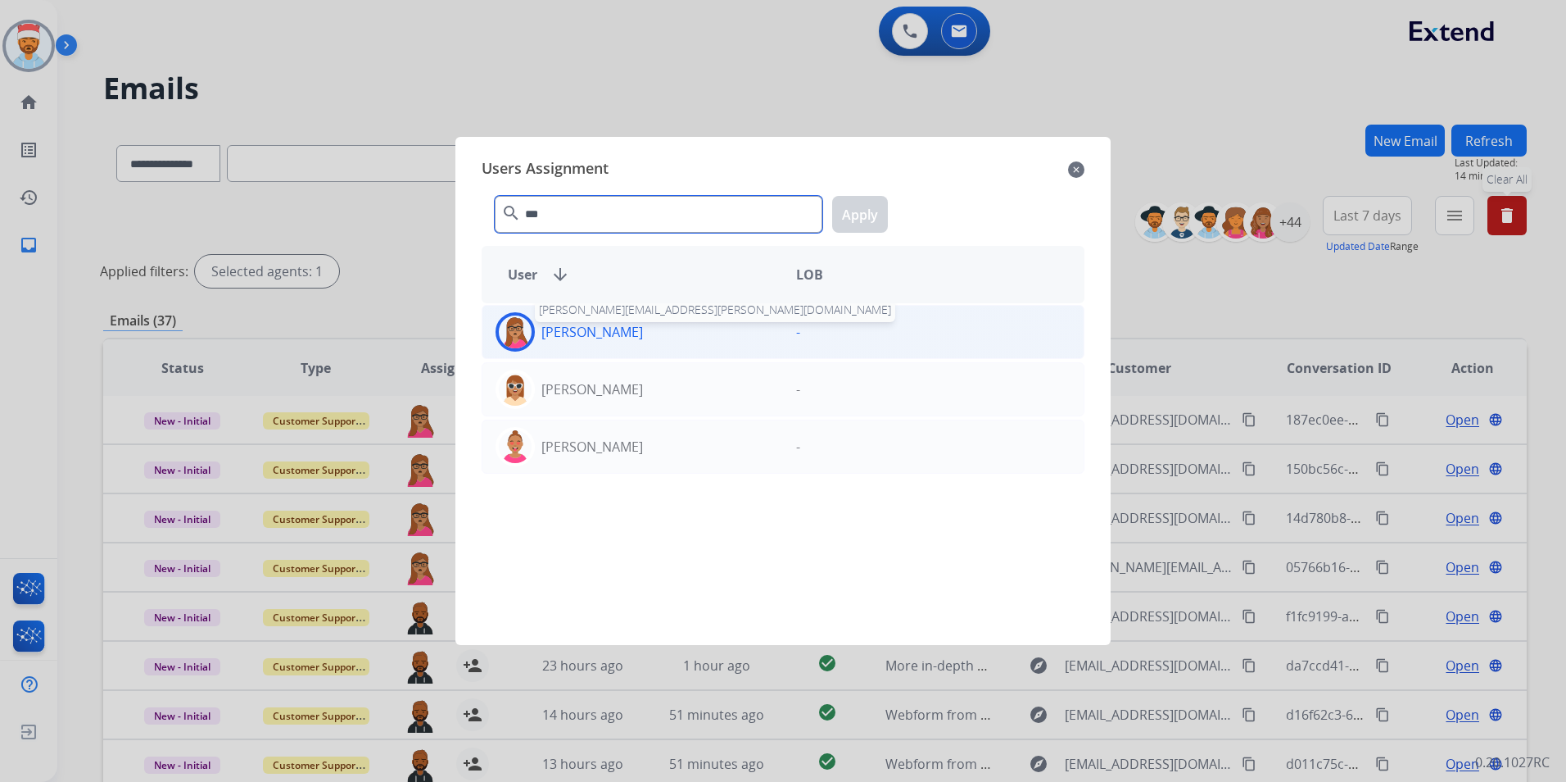
type input "***"
drag, startPoint x: 622, startPoint y: 338, endPoint x: 671, endPoint y: 309, distance: 56.9
click at [621, 338] on p "[PERSON_NAME]" at bounding box center [593, 332] width 102 height 20
click at [863, 213] on button "Apply" at bounding box center [860, 214] width 56 height 37
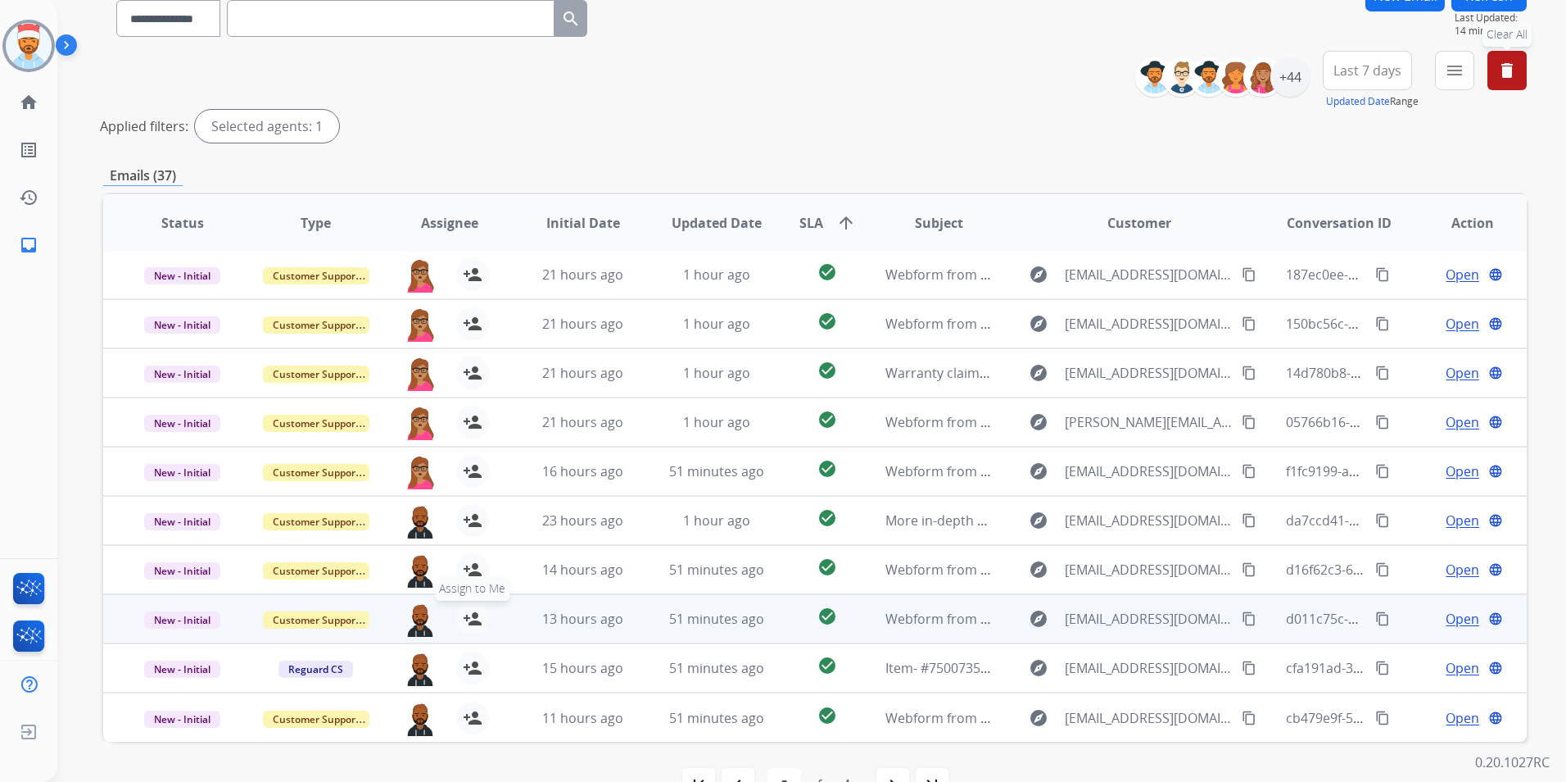
scroll to position [164, 0]
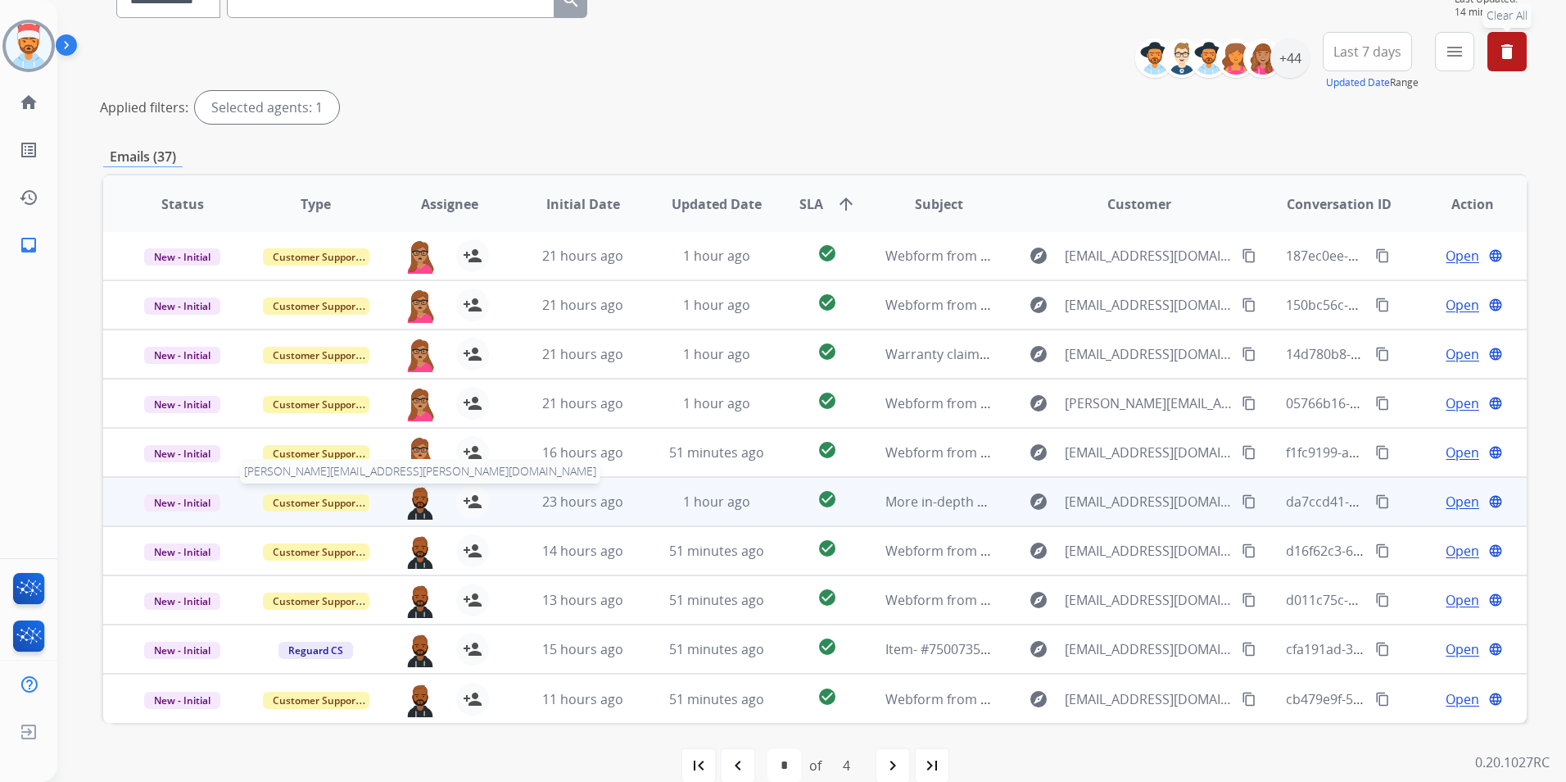
click at [414, 506] on img at bounding box center [420, 502] width 33 height 34
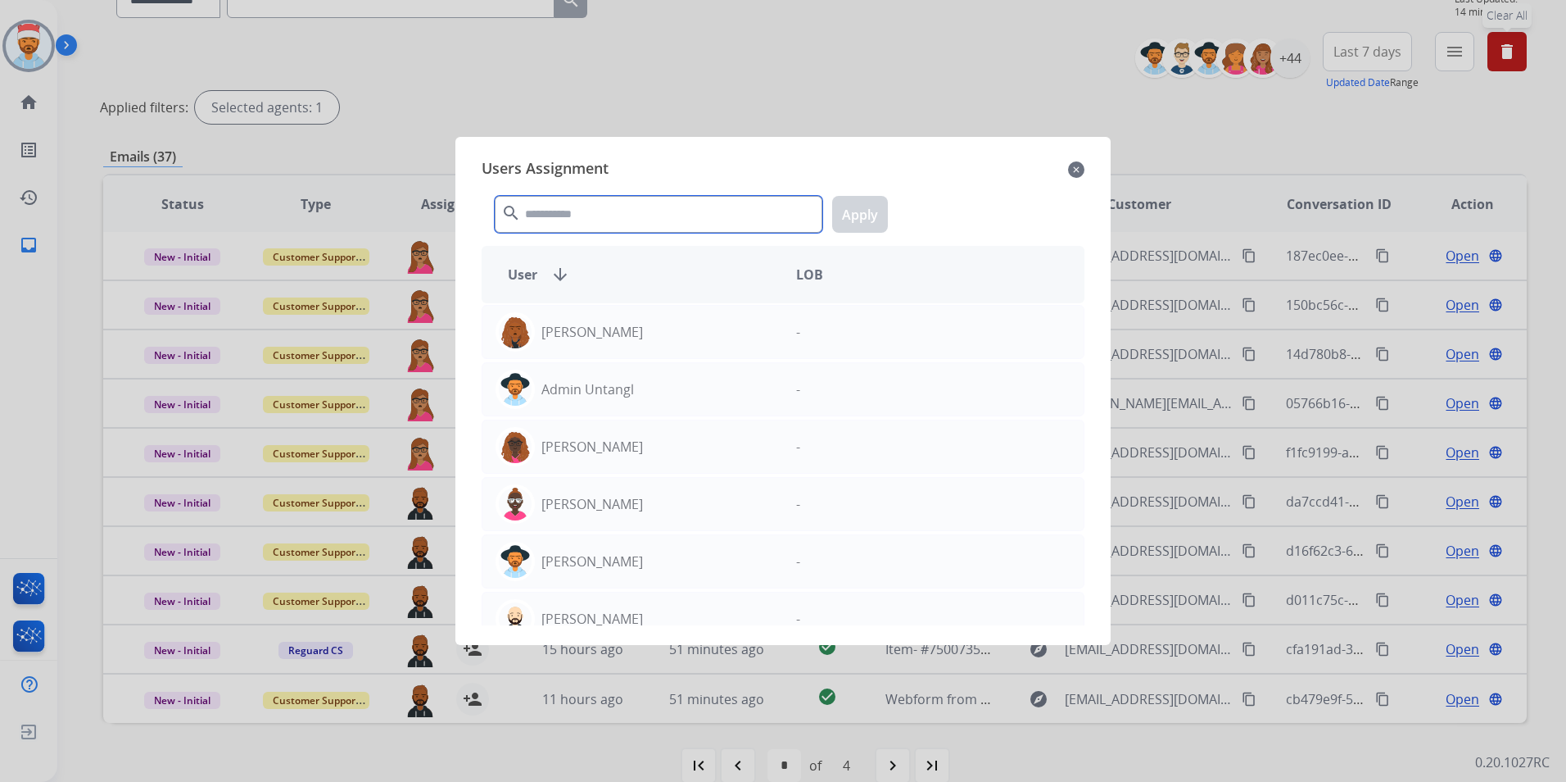
click at [605, 204] on input "text" at bounding box center [659, 214] width 328 height 37
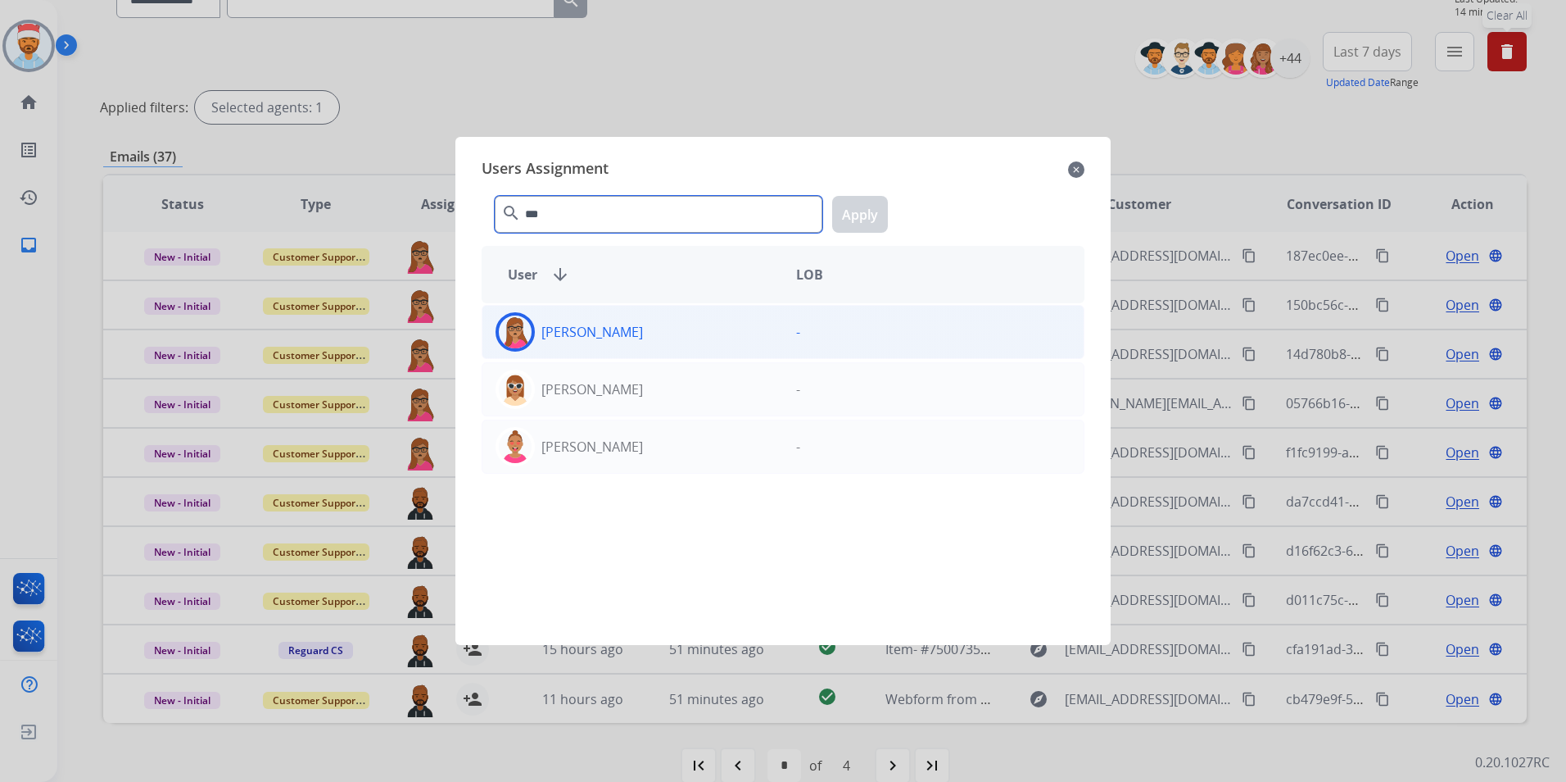
type input "***"
click at [564, 339] on p "[PERSON_NAME]" at bounding box center [593, 332] width 102 height 20
drag, startPoint x: 858, startPoint y: 206, endPoint x: 859, endPoint y: 216, distance: 10.7
click at [859, 207] on button "Apply" at bounding box center [860, 214] width 56 height 37
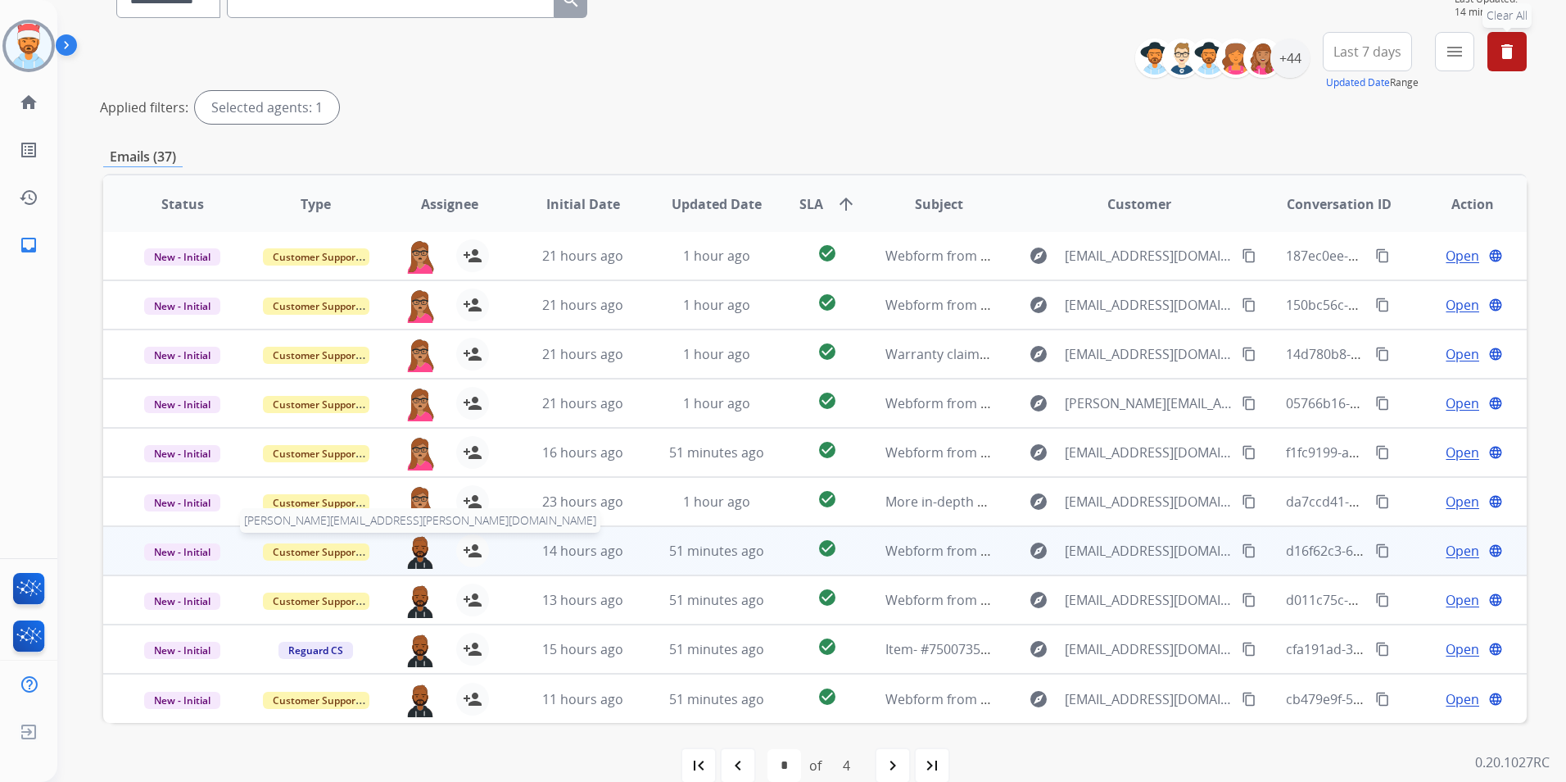
click at [420, 552] on img at bounding box center [420, 551] width 33 height 34
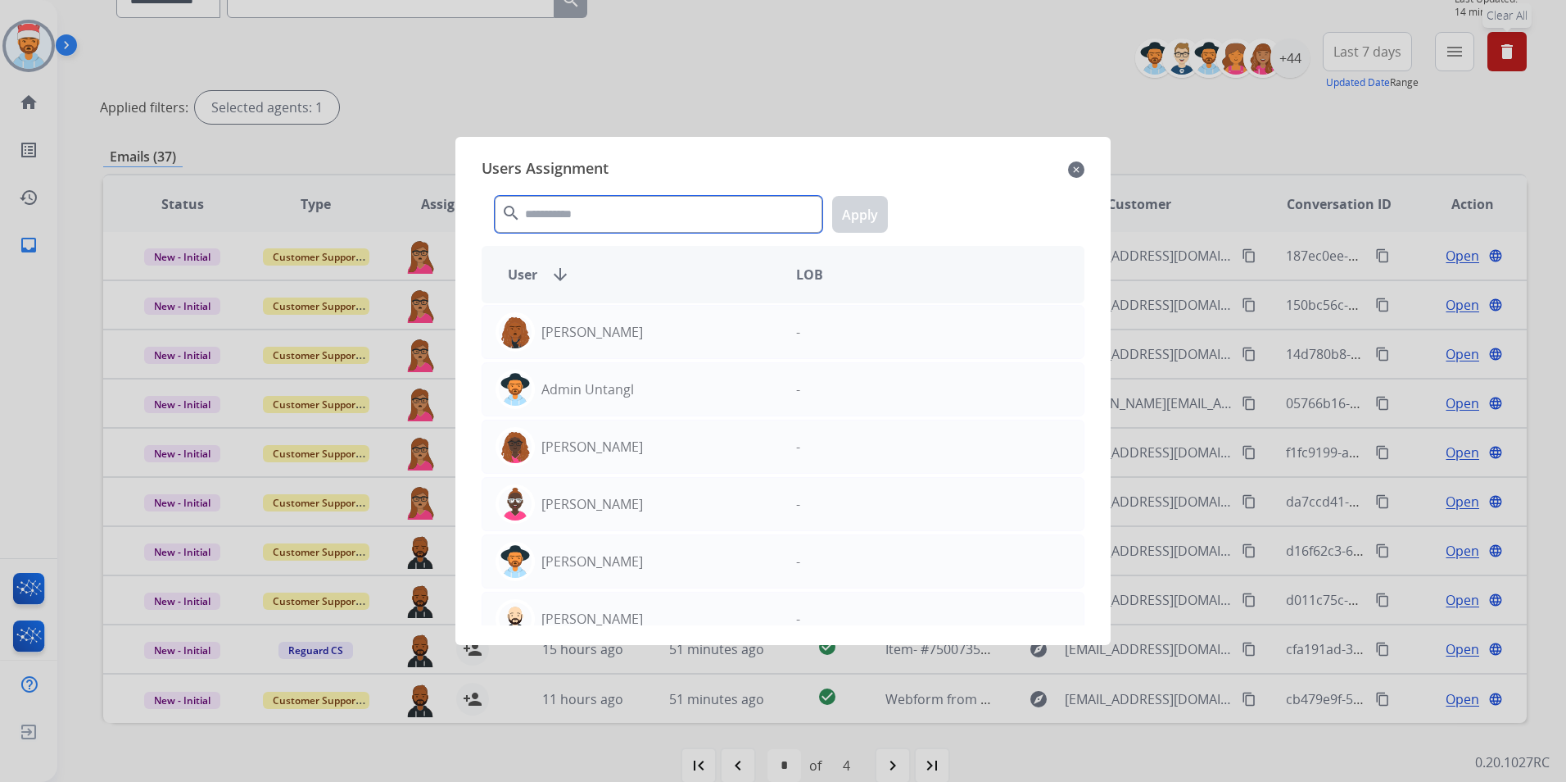
click at [596, 214] on input "text" at bounding box center [659, 214] width 328 height 37
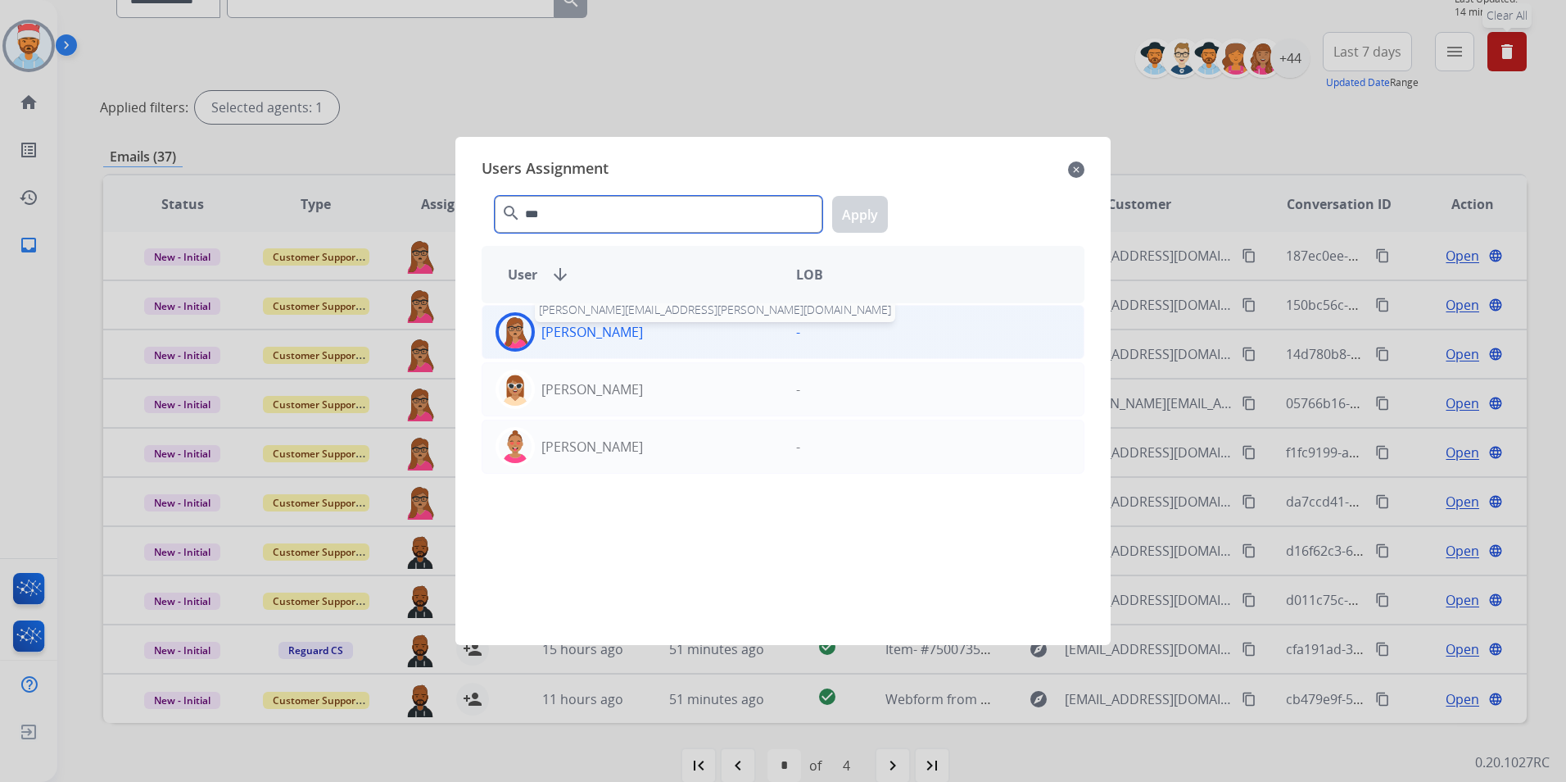
type input "***"
drag, startPoint x: 596, startPoint y: 329, endPoint x: 664, endPoint y: 288, distance: 78.3
click at [597, 328] on p "[PERSON_NAME]" at bounding box center [593, 332] width 102 height 20
click at [859, 206] on button "Apply" at bounding box center [860, 214] width 56 height 37
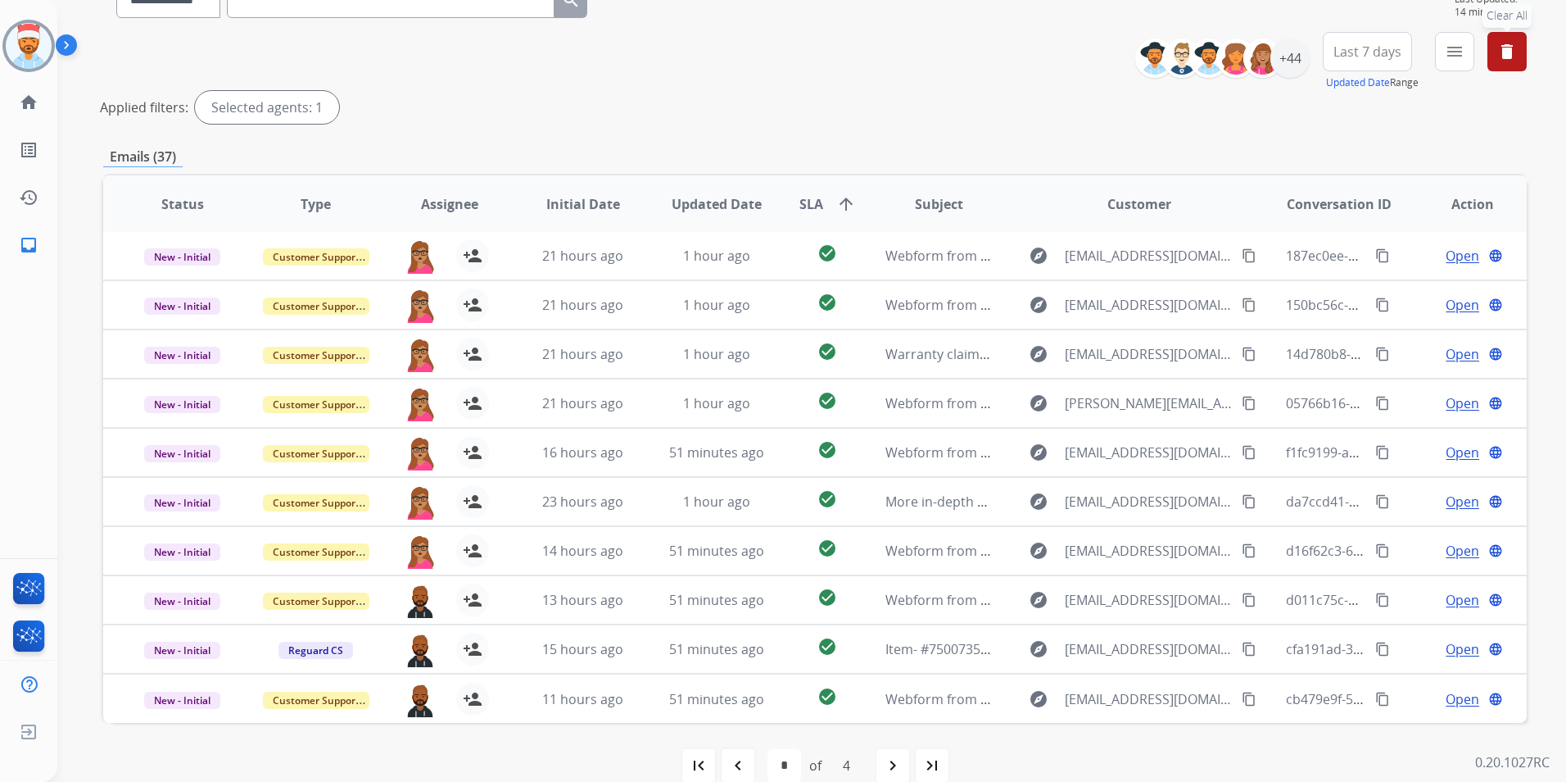
click at [648, 84] on div "**********" at bounding box center [815, 81] width 1424 height 98
click at [874, 764] on div "first_page navigate_before * * * * of 4 navigate_next last_page" at bounding box center [815, 765] width 1424 height 33
click at [895, 766] on mat-icon "navigate_next" at bounding box center [893, 765] width 20 height 20
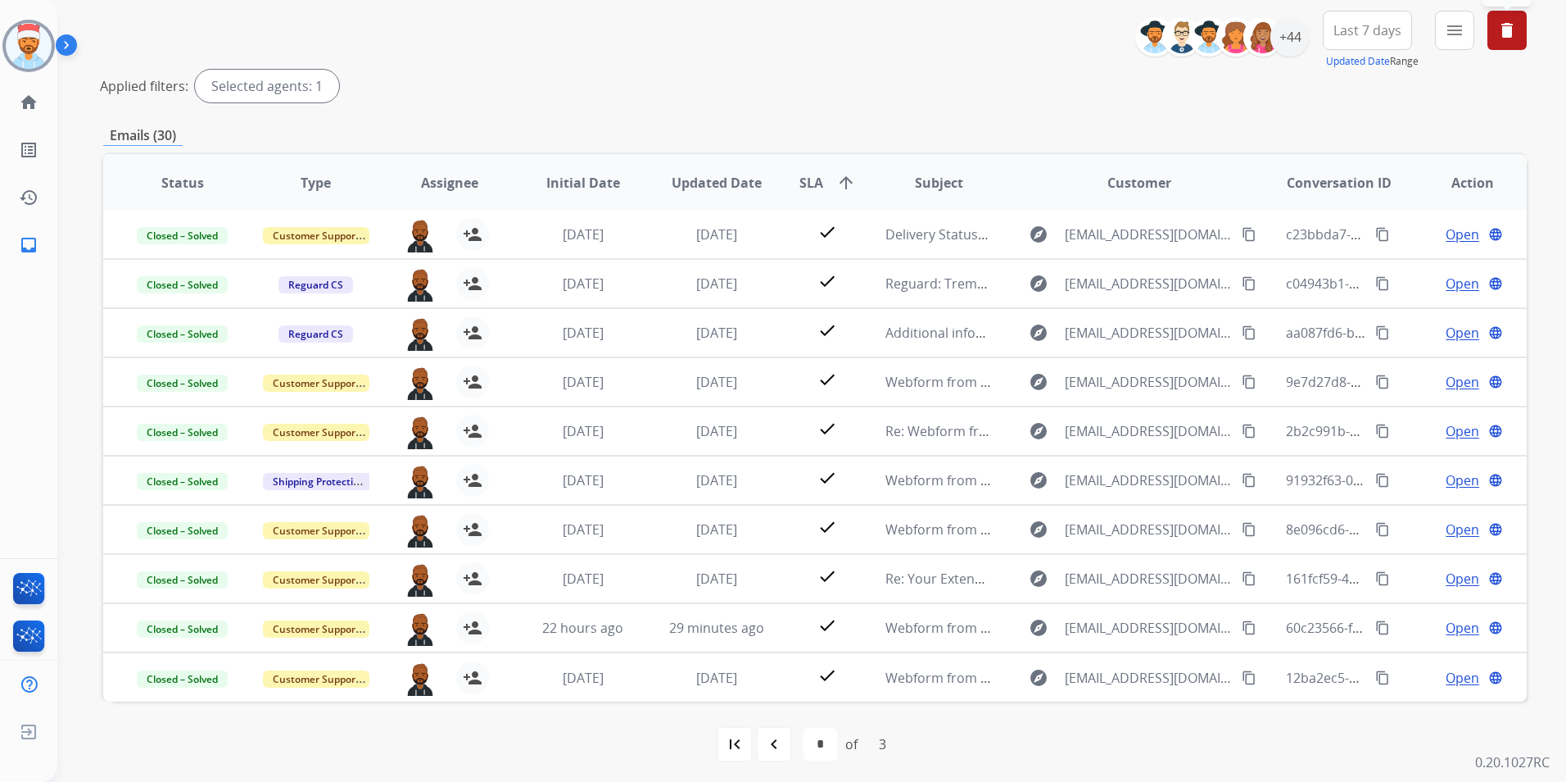
scroll to position [190, 0]
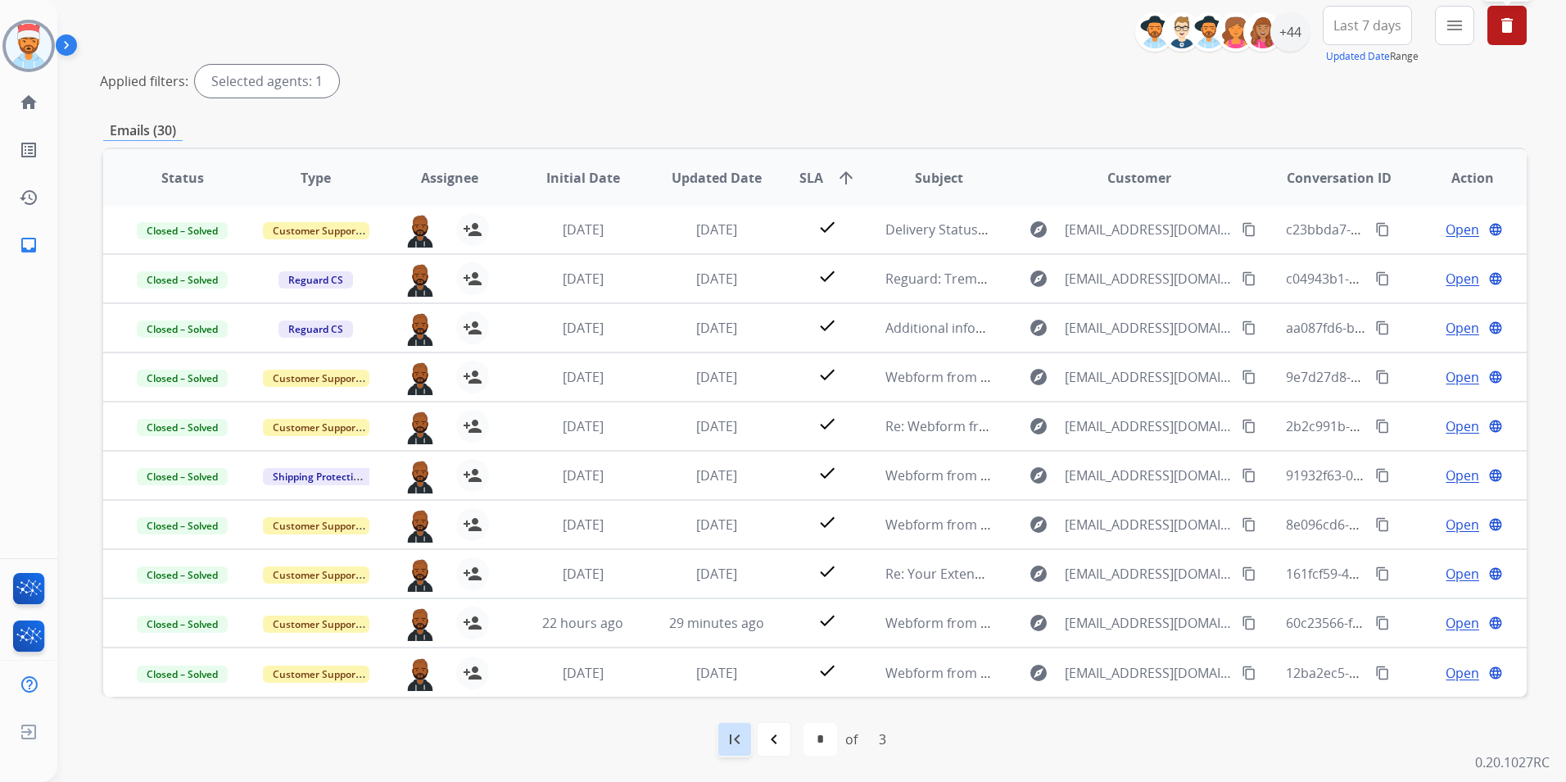
click at [735, 728] on div "first_page" at bounding box center [735, 739] width 36 height 36
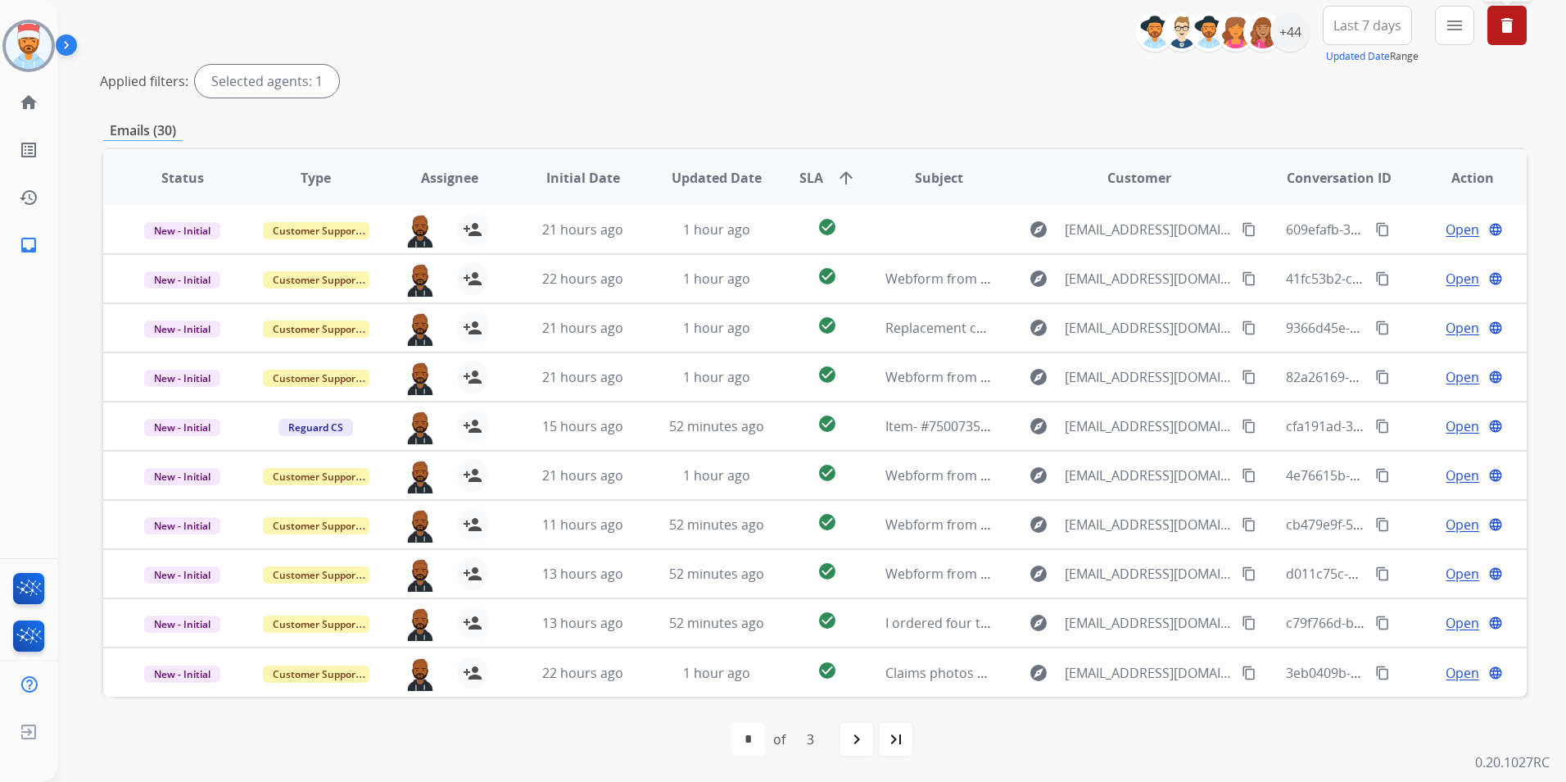
click at [849, 748] on div "navigate_next" at bounding box center [857, 739] width 36 height 36
select select "*"
